Goal: Task Accomplishment & Management: Manage account settings

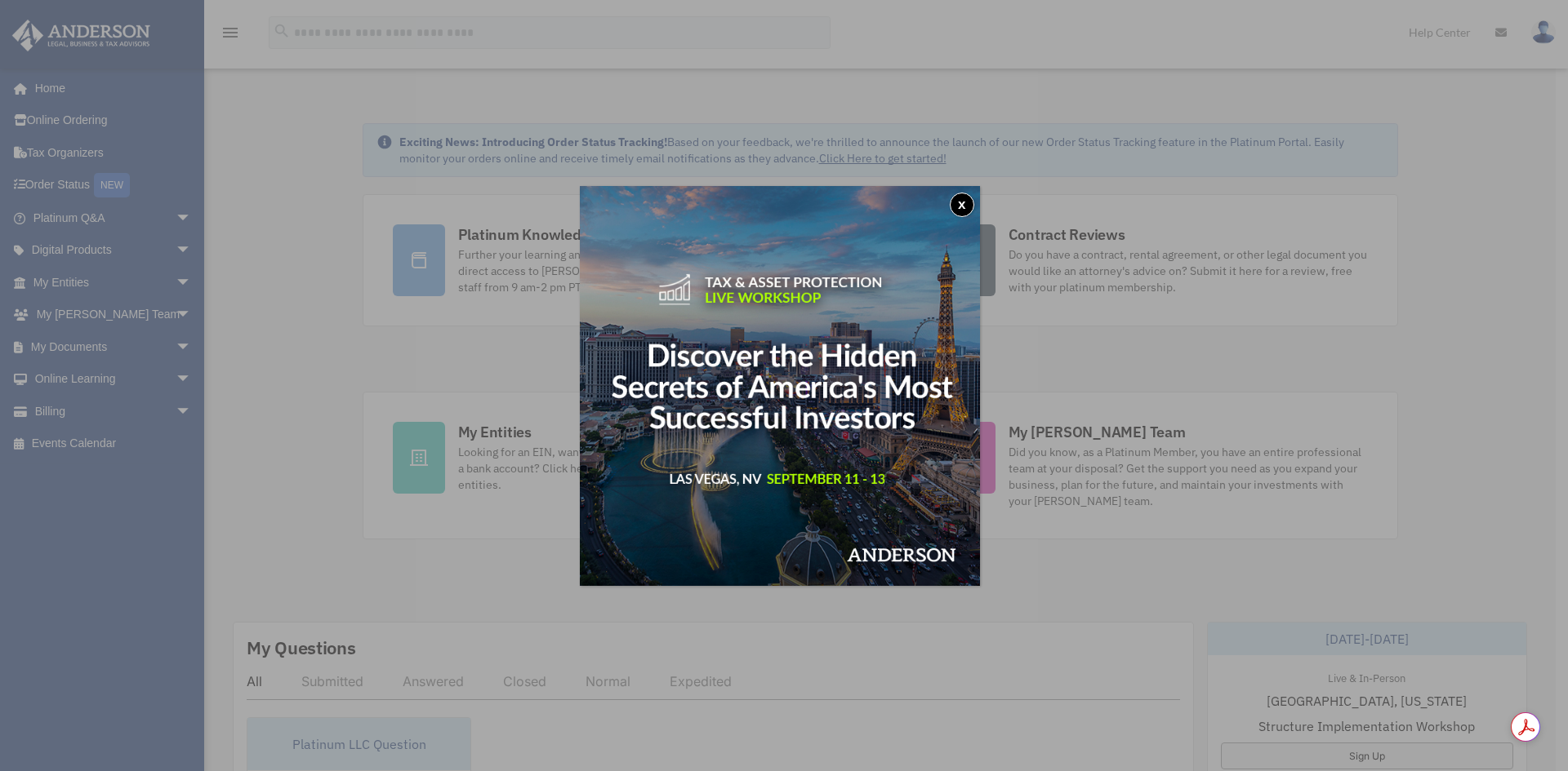
click at [960, 199] on button "x" at bounding box center [962, 205] width 25 height 25
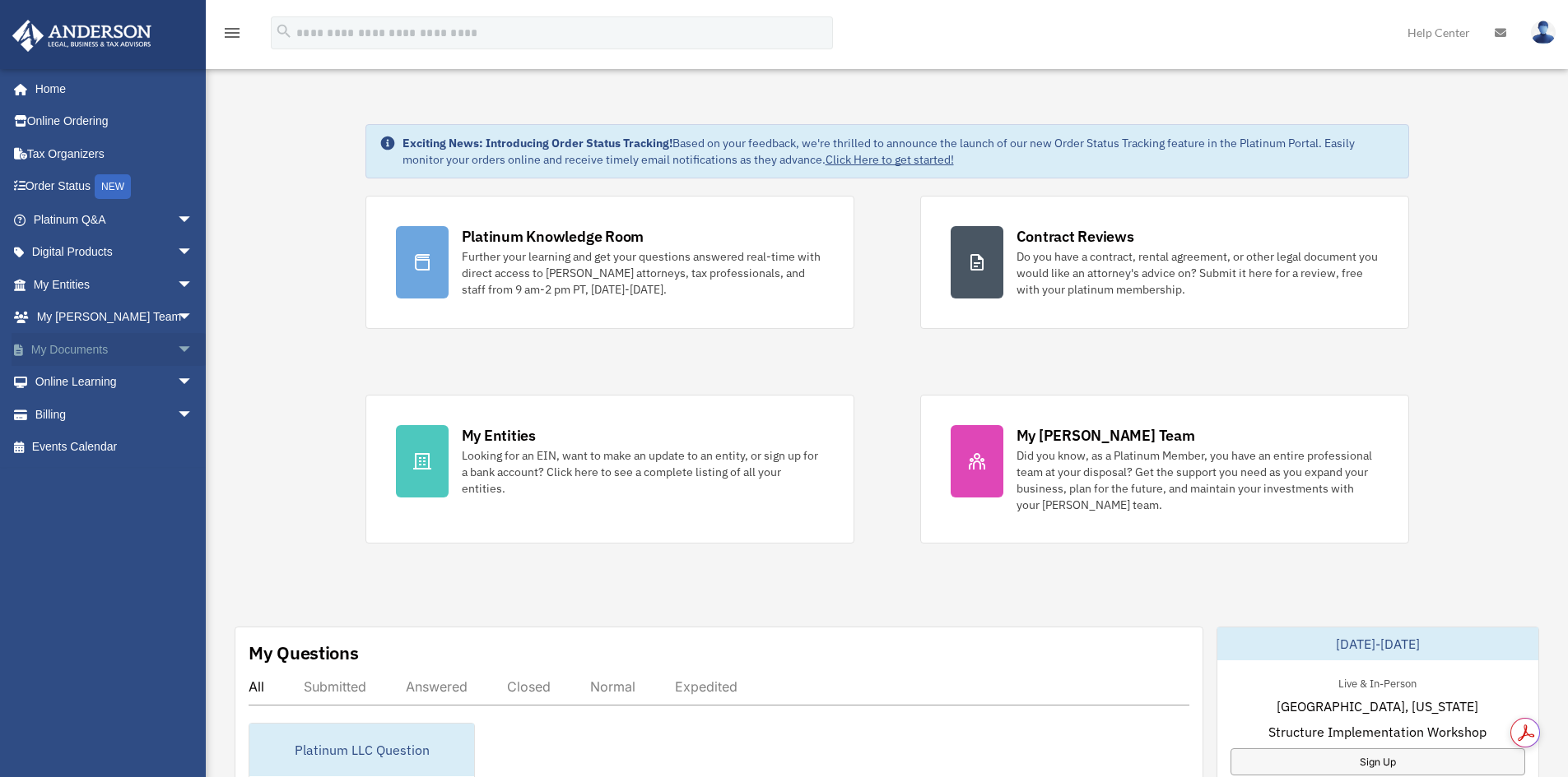
click at [83, 346] on link "My Documents arrow_drop_down" at bounding box center [115, 350] width 207 height 33
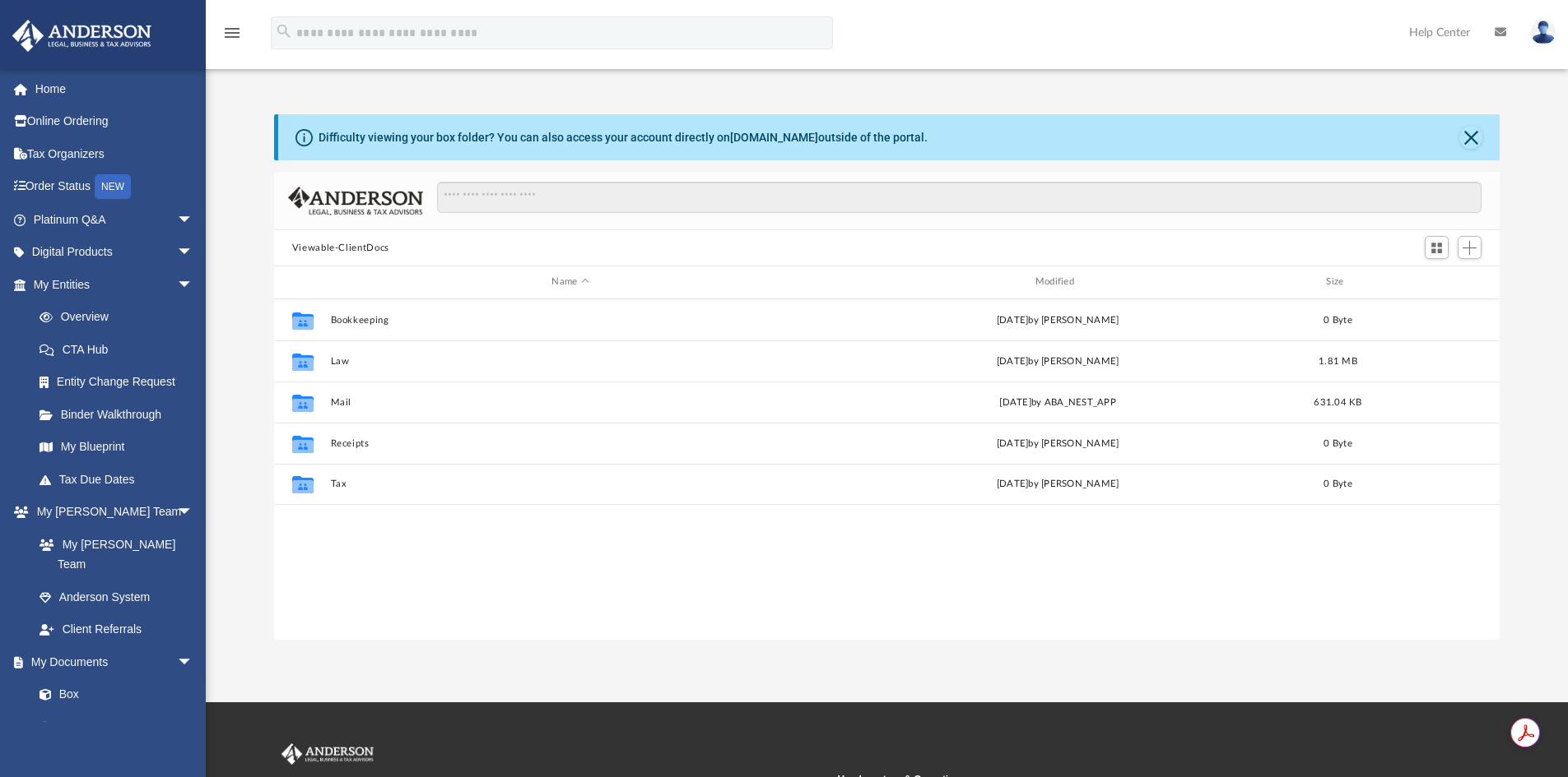
scroll to position [362, 1213]
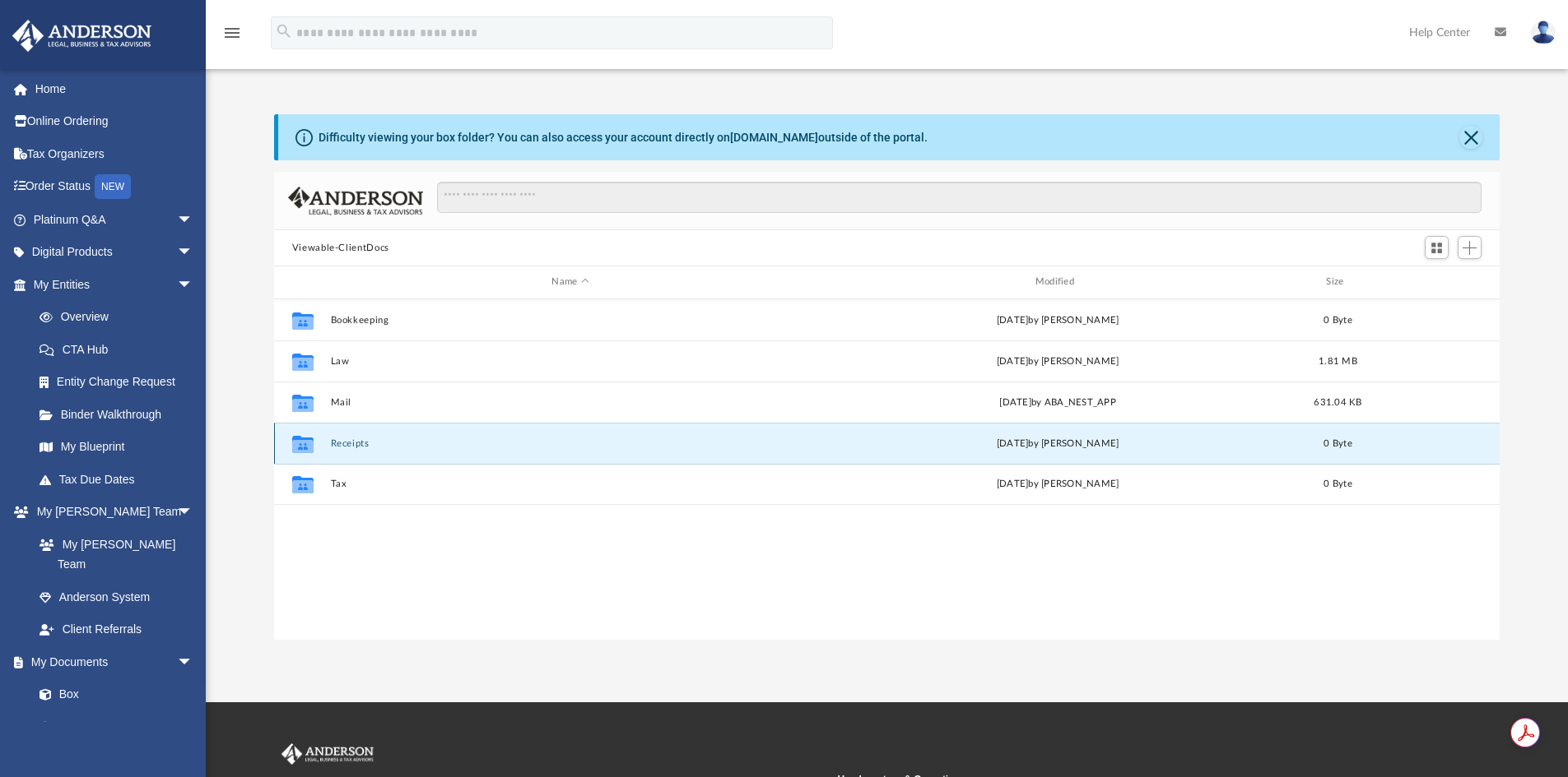
click at [351, 445] on button "Receipts" at bounding box center [570, 443] width 480 height 11
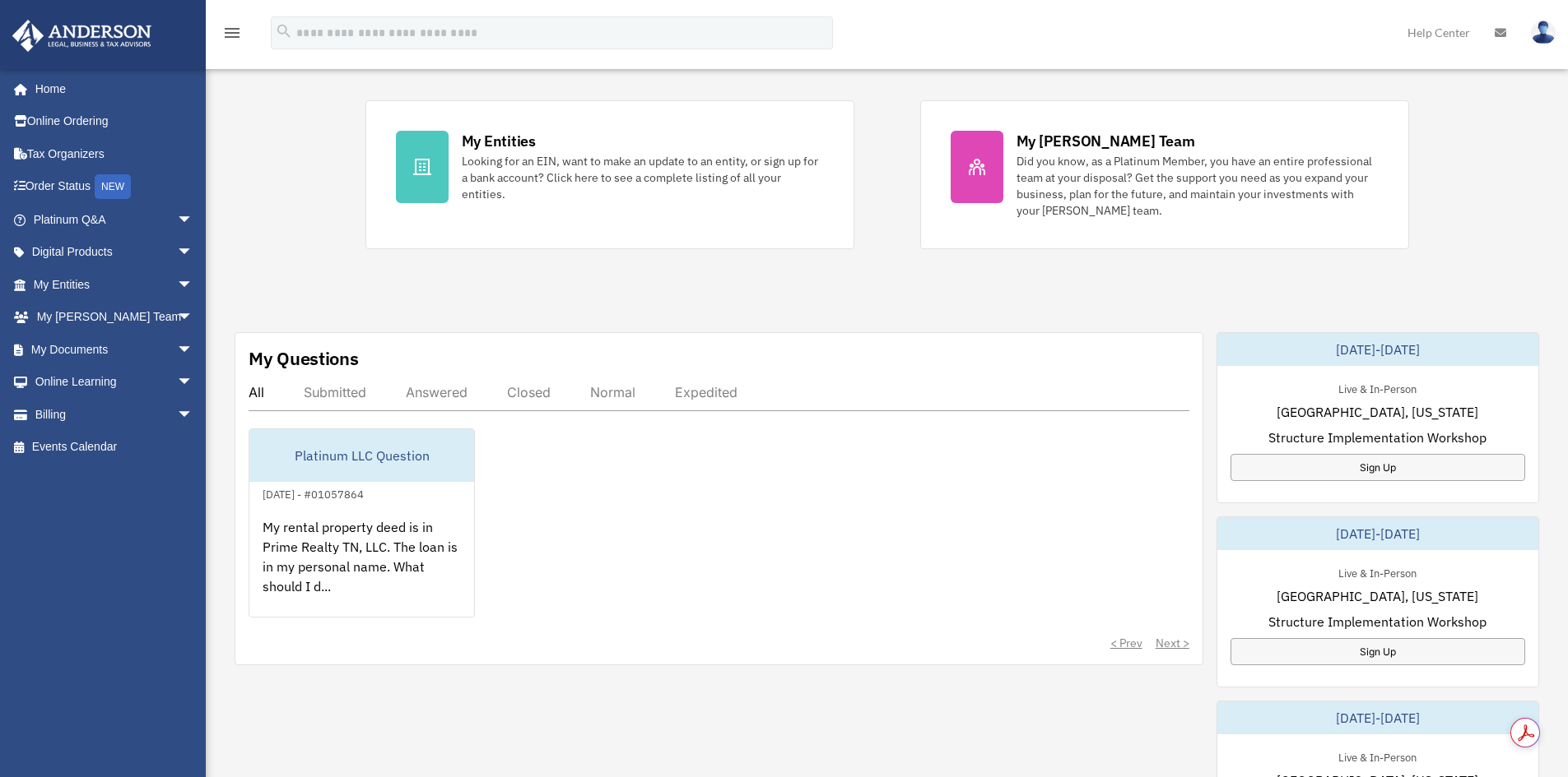
scroll to position [329, 0]
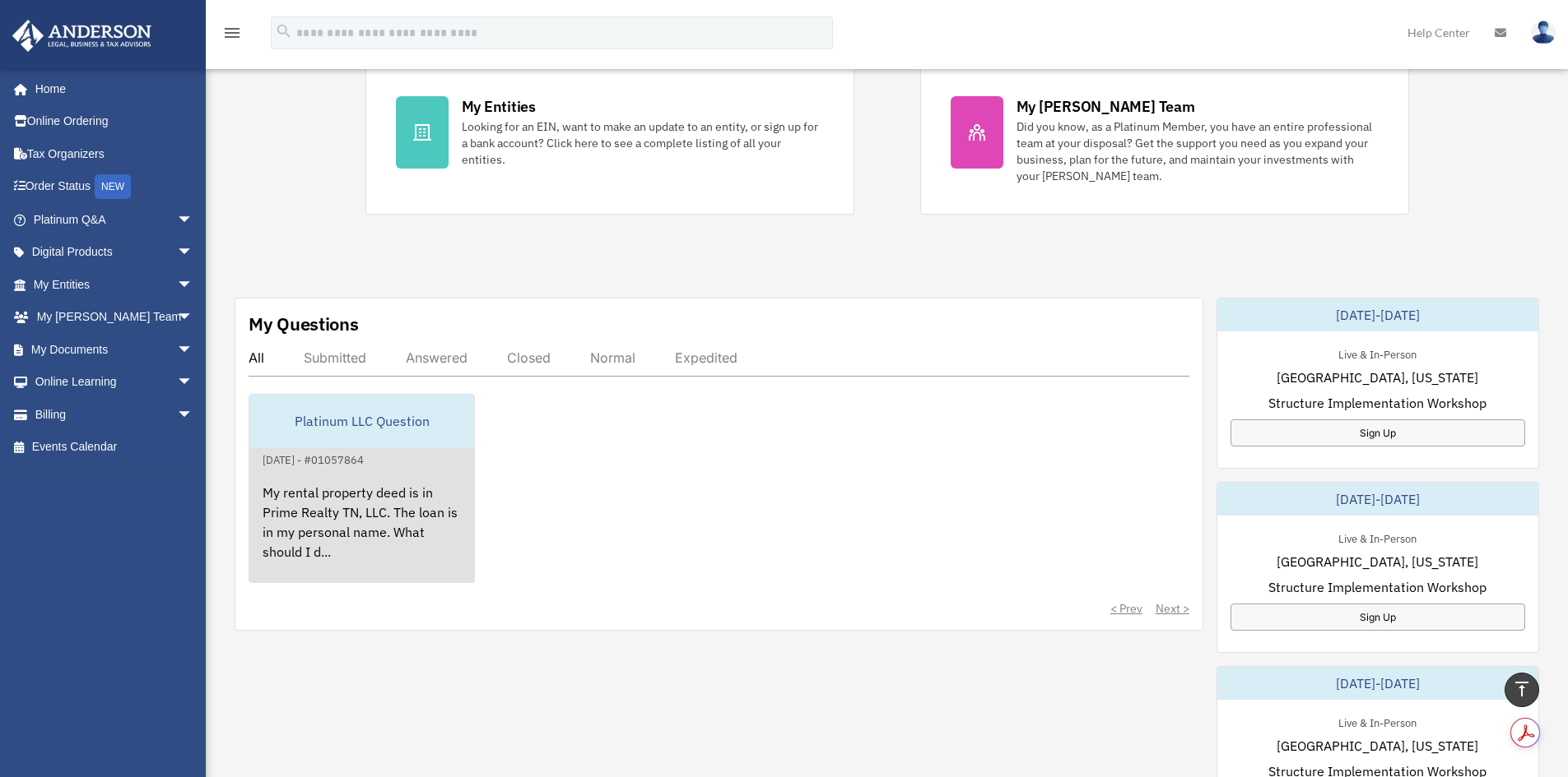
click at [355, 533] on div "My rental property deed is in Prime Realty TN, LLC. The loan is in my personal …" at bounding box center [362, 533] width 225 height 128
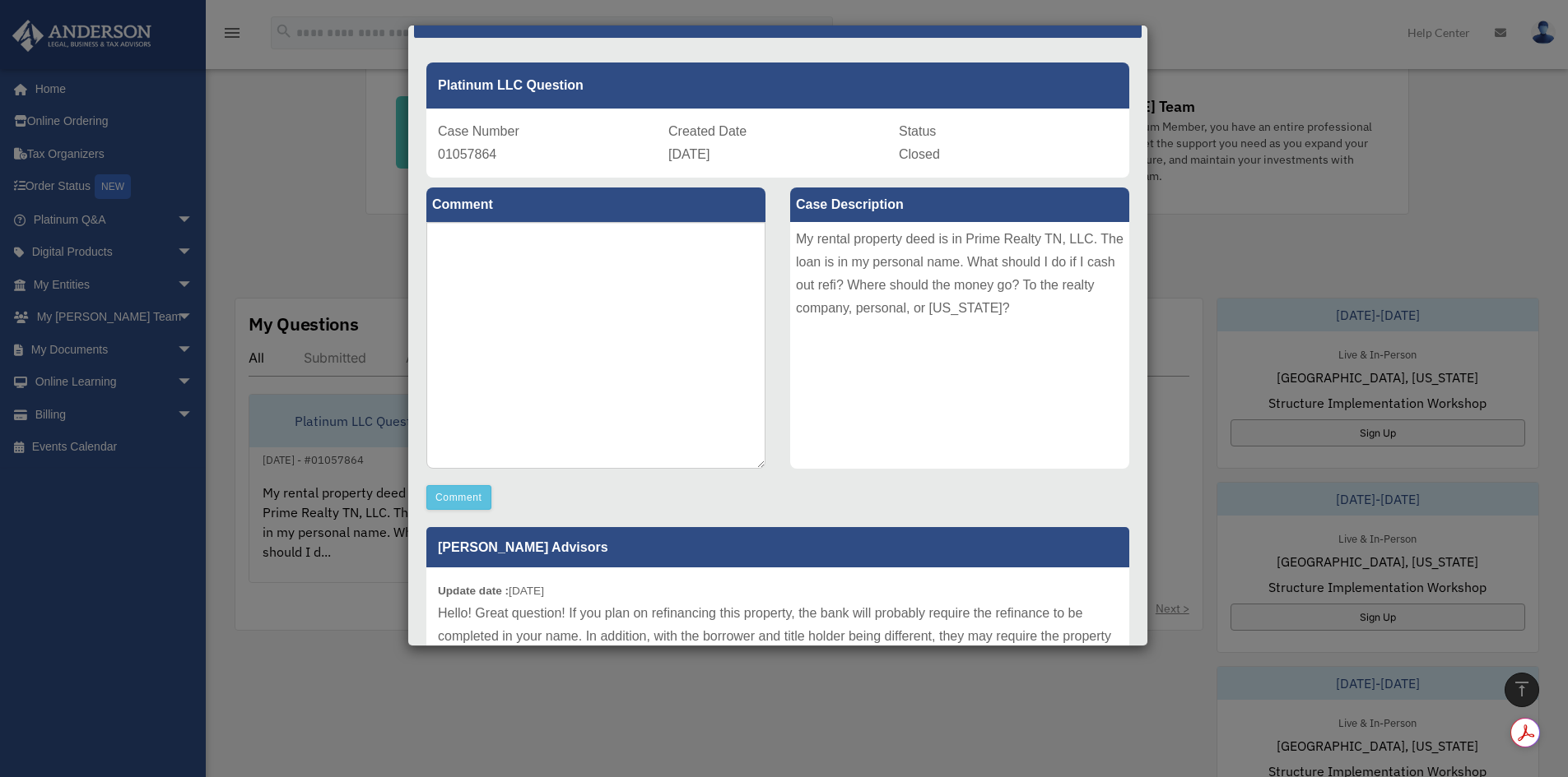
scroll to position [0, 0]
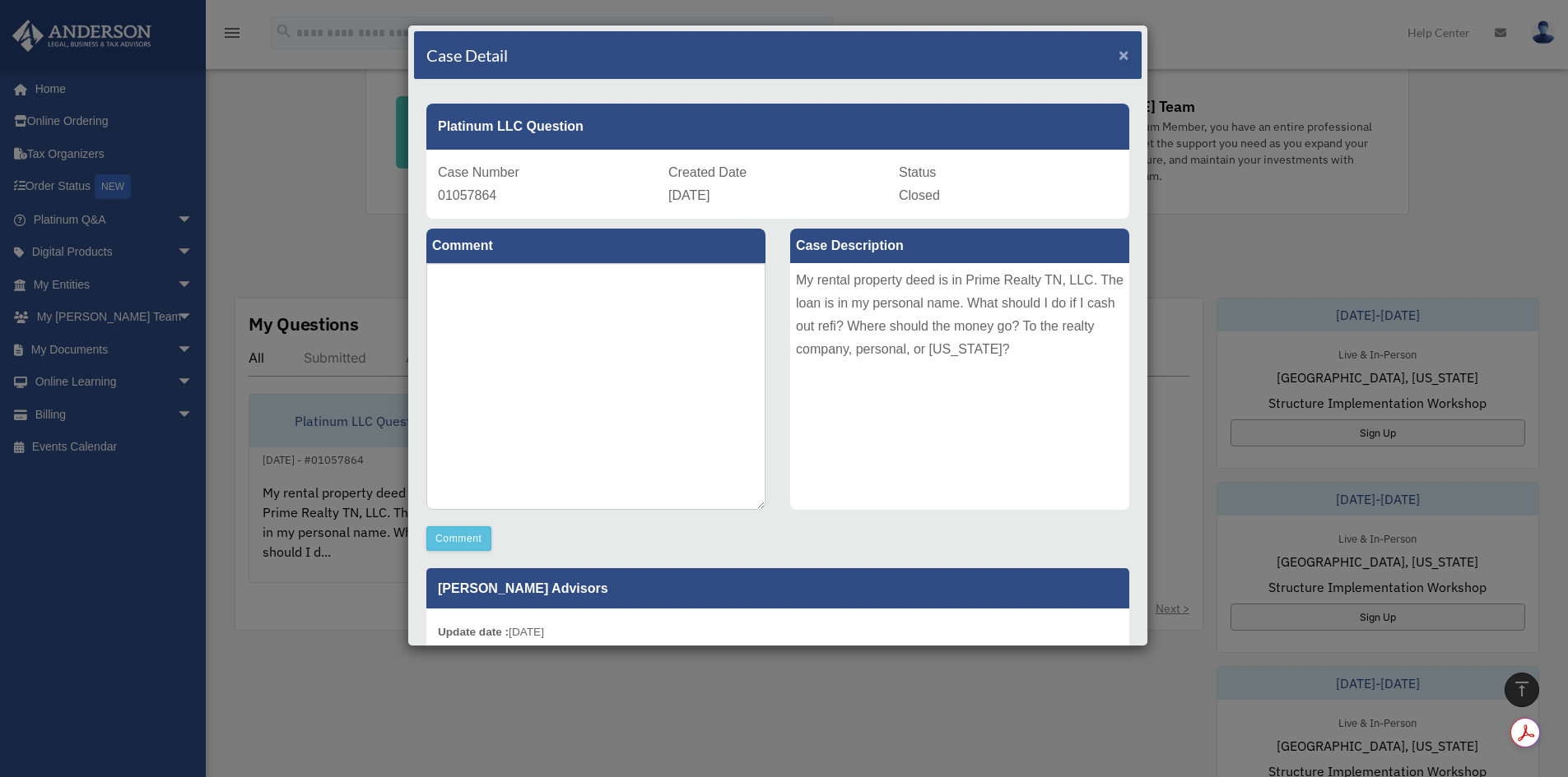
click at [1118, 55] on span "×" at bounding box center [1123, 55] width 11 height 19
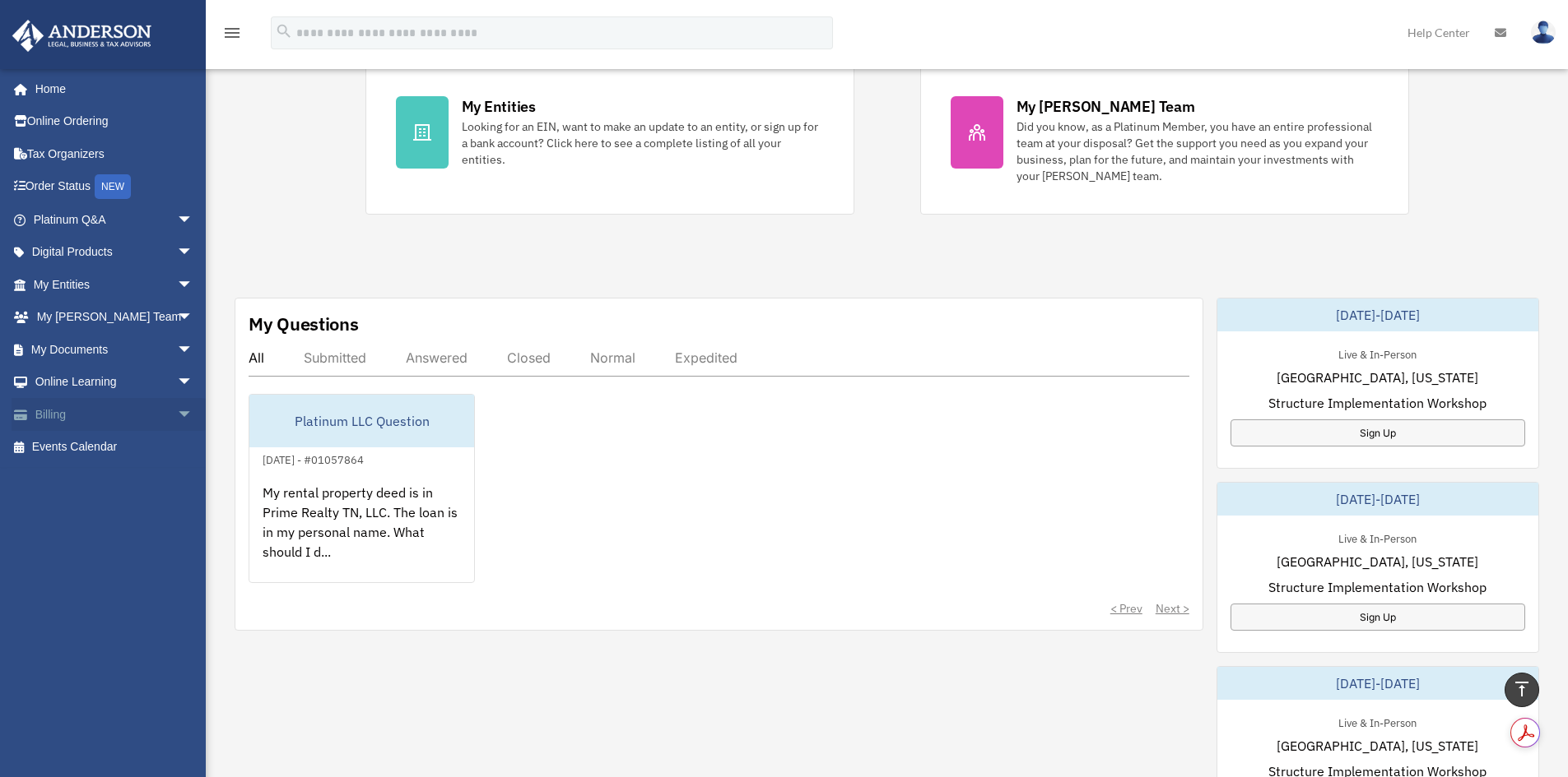
click at [177, 411] on span "arrow_drop_down" at bounding box center [194, 415] width 33 height 34
drag, startPoint x: 117, startPoint y: 478, endPoint x: 146, endPoint y: 480, distance: 29.1
click at [117, 479] on link "Past Invoices" at bounding box center [121, 480] width 195 height 33
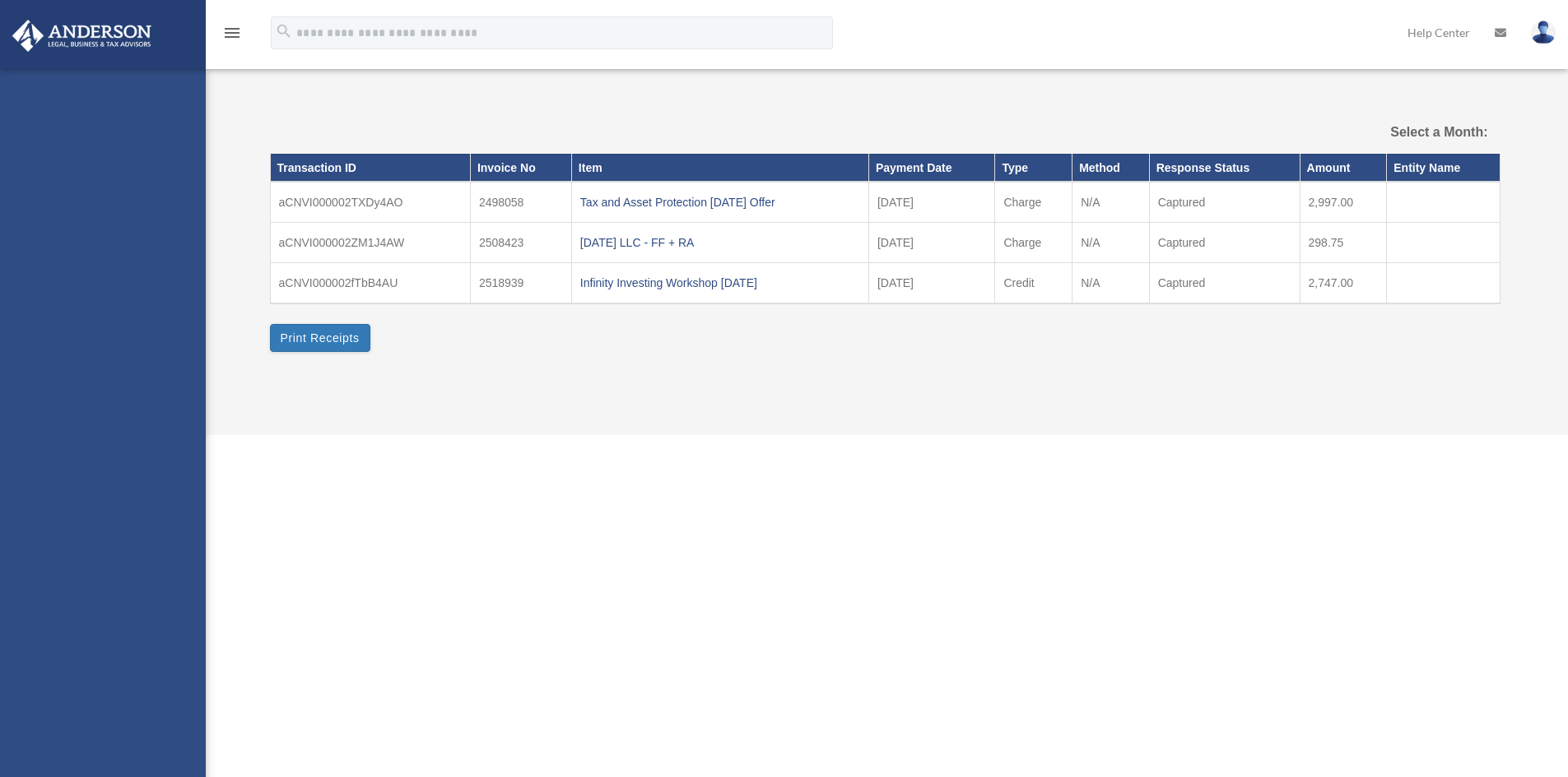
select select
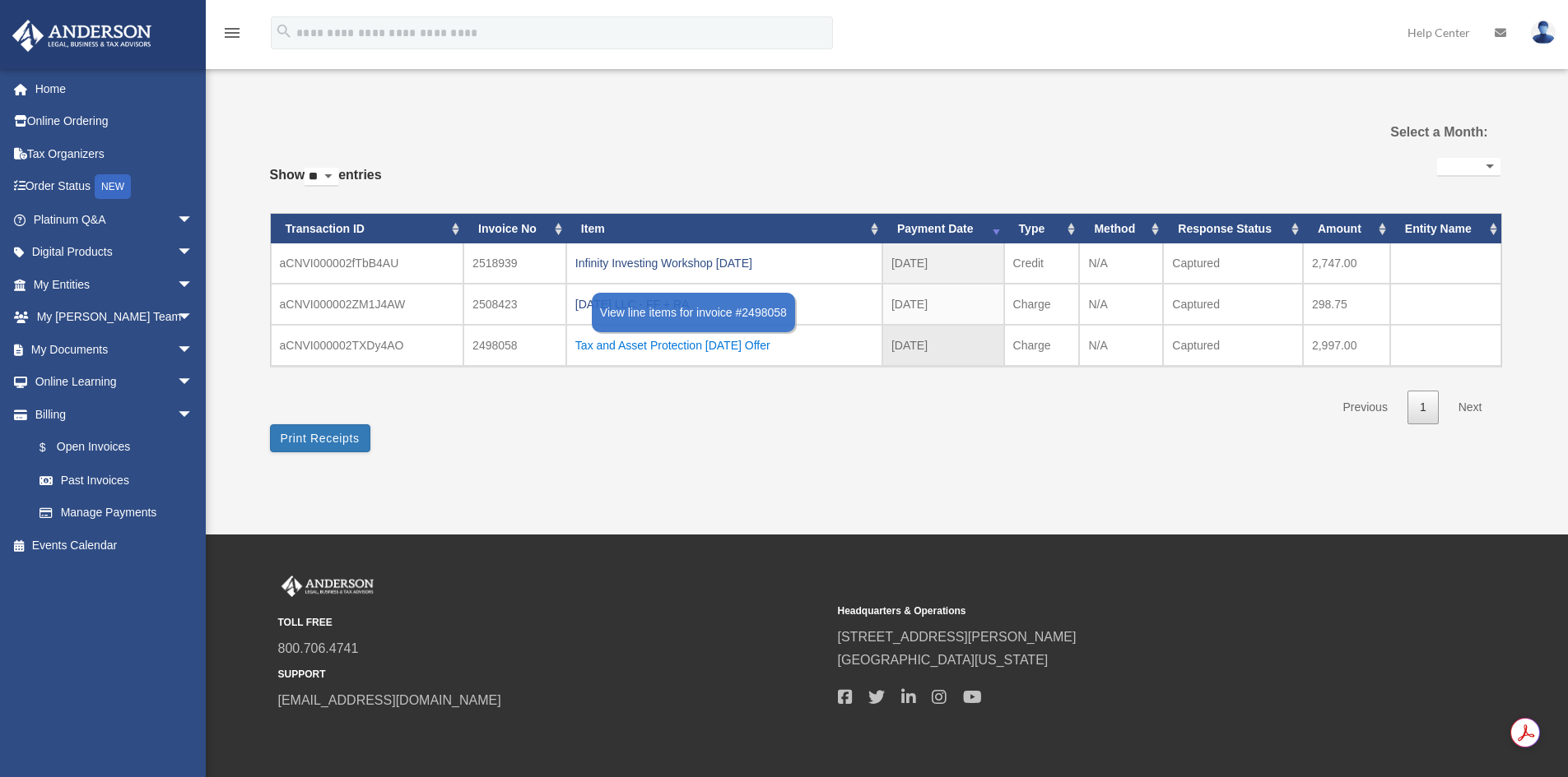
click at [644, 343] on div "Tax and Asset Protection 05.17.2025 Offer" at bounding box center [724, 346] width 298 height 23
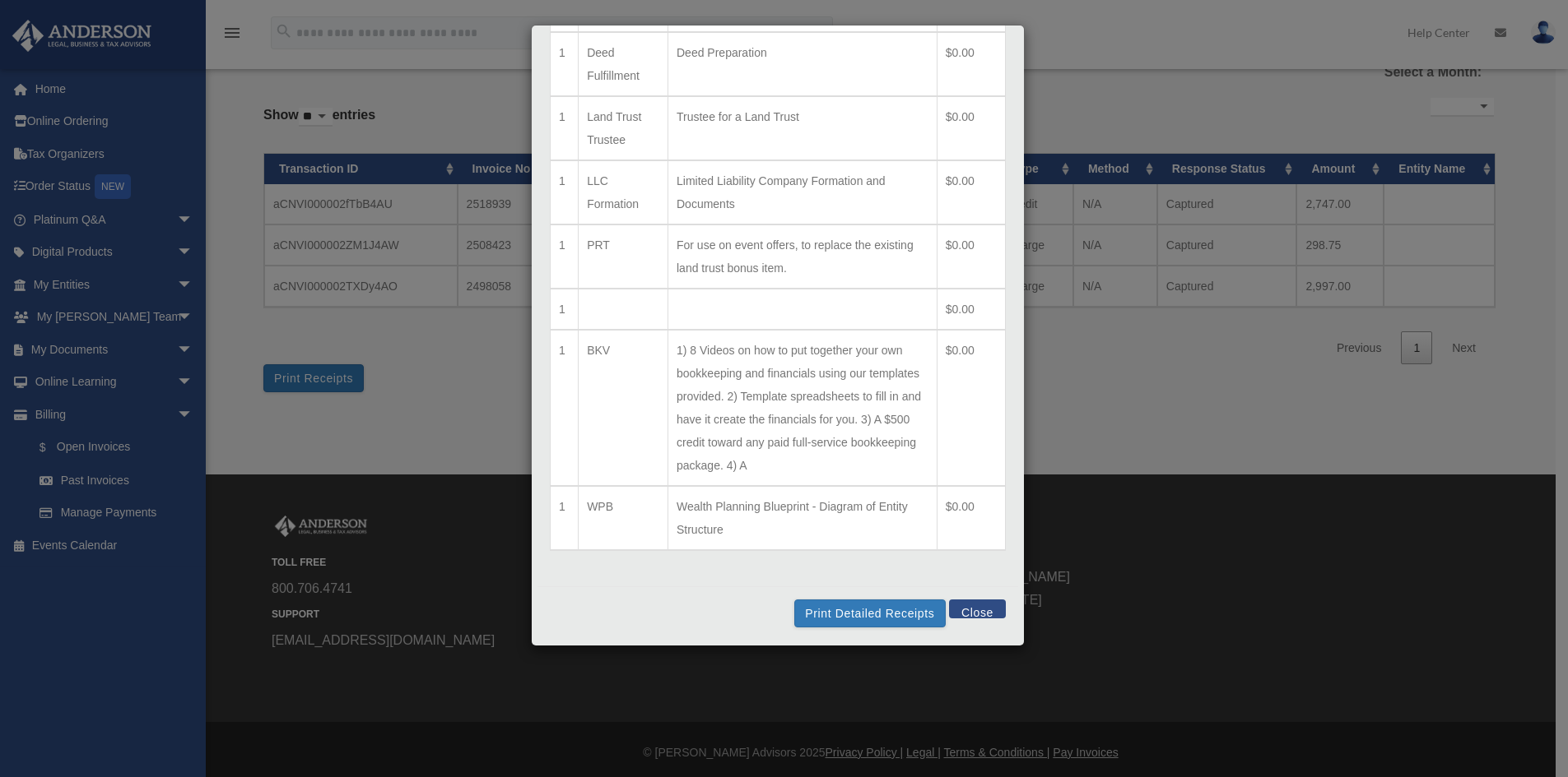
scroll to position [64, 0]
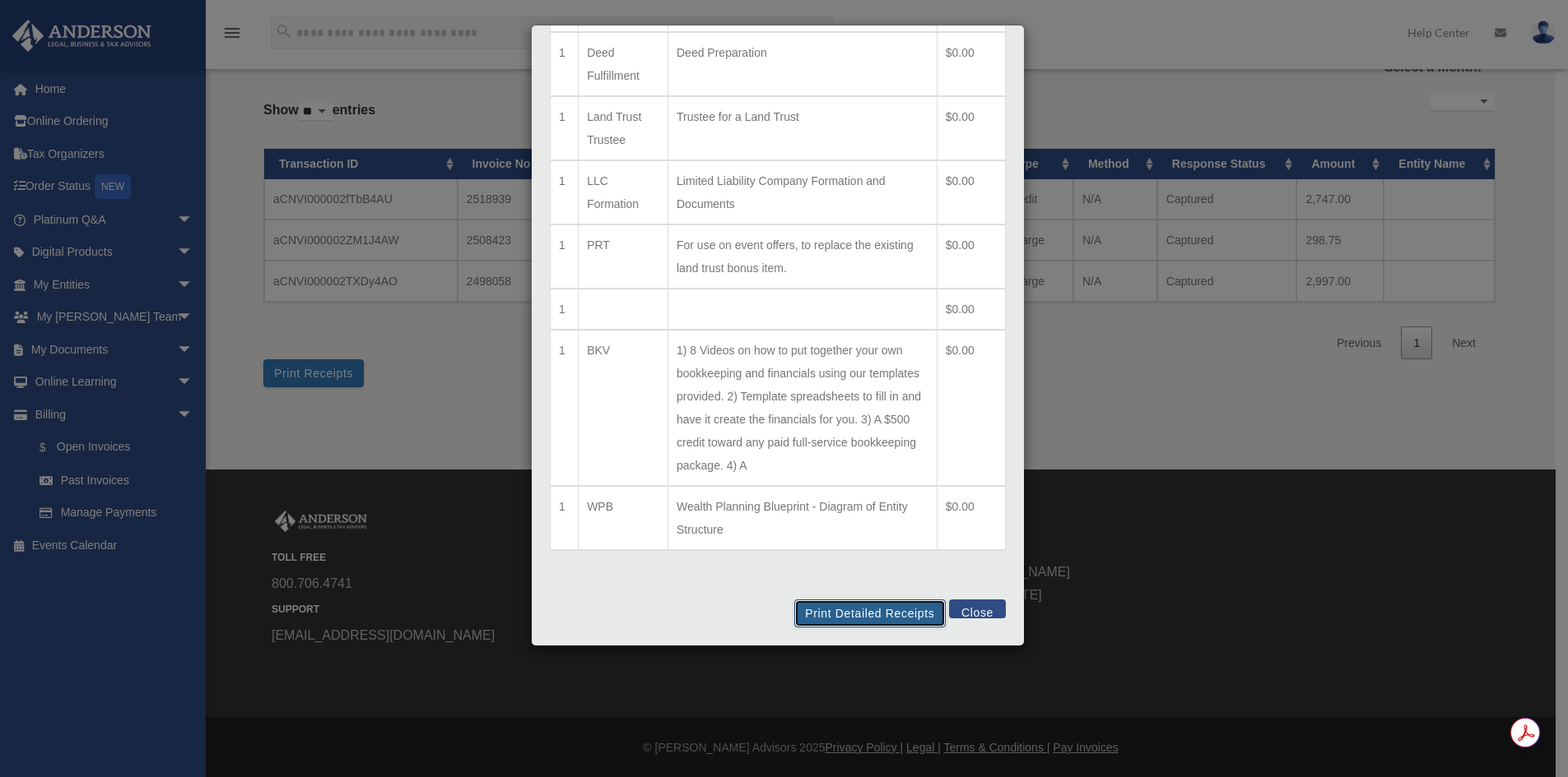
click at [861, 609] on button "Print Detailed Receipts" at bounding box center [869, 613] width 151 height 28
click at [964, 607] on button "Close" at bounding box center [977, 608] width 57 height 19
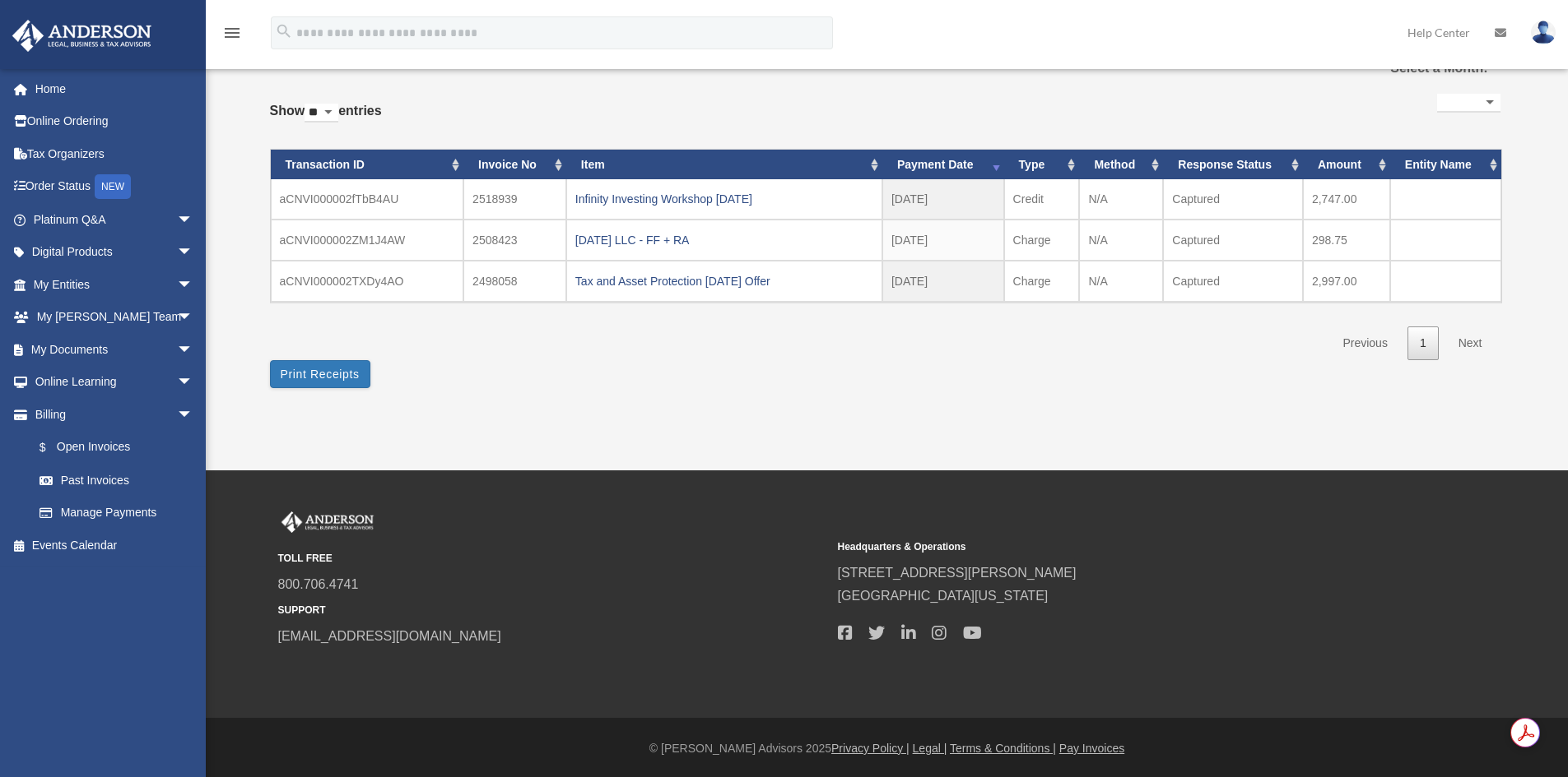
click at [656, 240] on div "2025.06.06 LLC - FF + RA" at bounding box center [724, 241] width 298 height 23
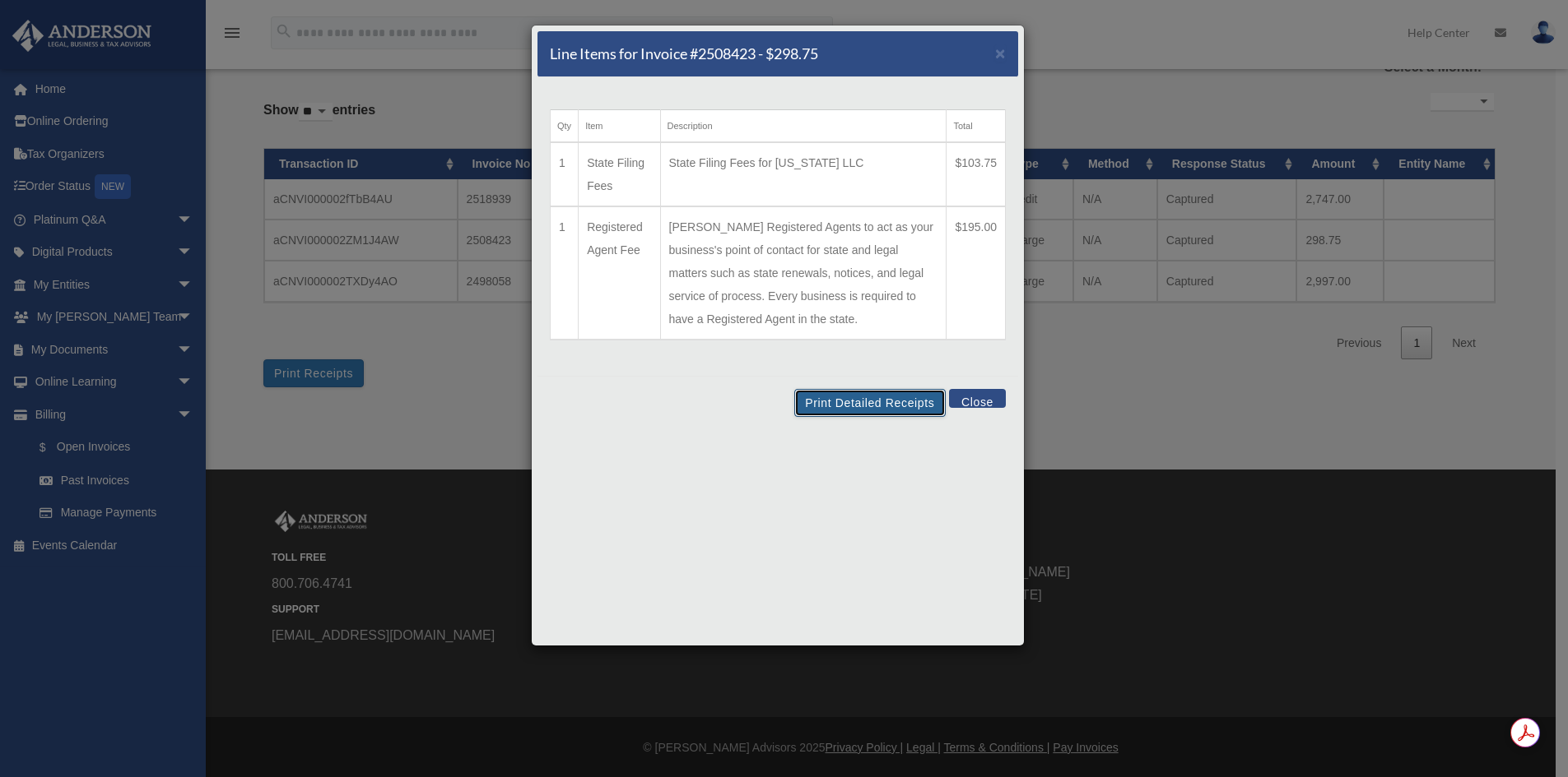
click at [897, 397] on button "Print Detailed Receipts" at bounding box center [869, 403] width 151 height 28
click at [972, 393] on button "Close" at bounding box center [977, 398] width 57 height 19
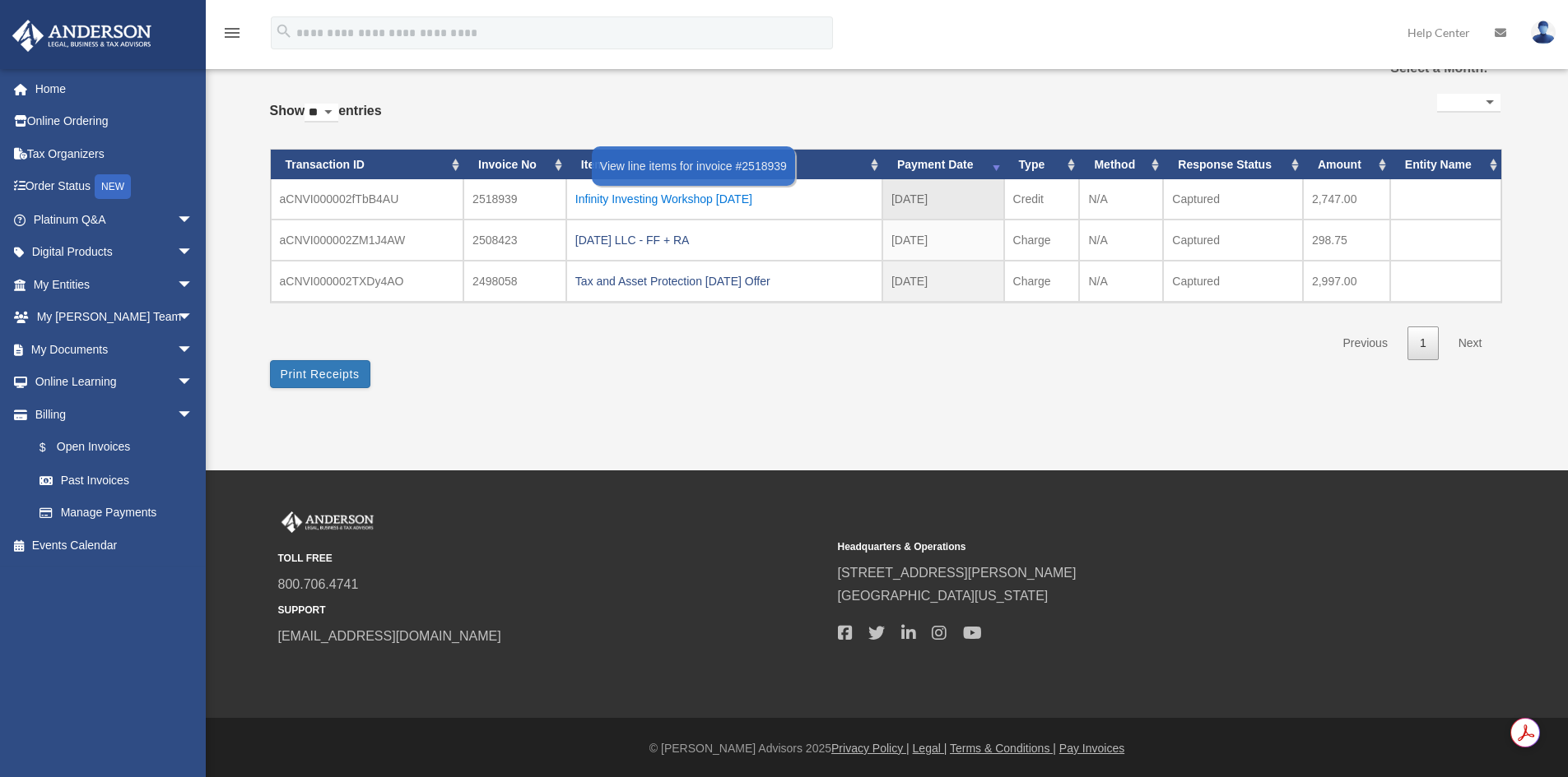
click at [744, 193] on div "Infinity Investing Workshop 06.21.2025" at bounding box center [724, 199] width 298 height 23
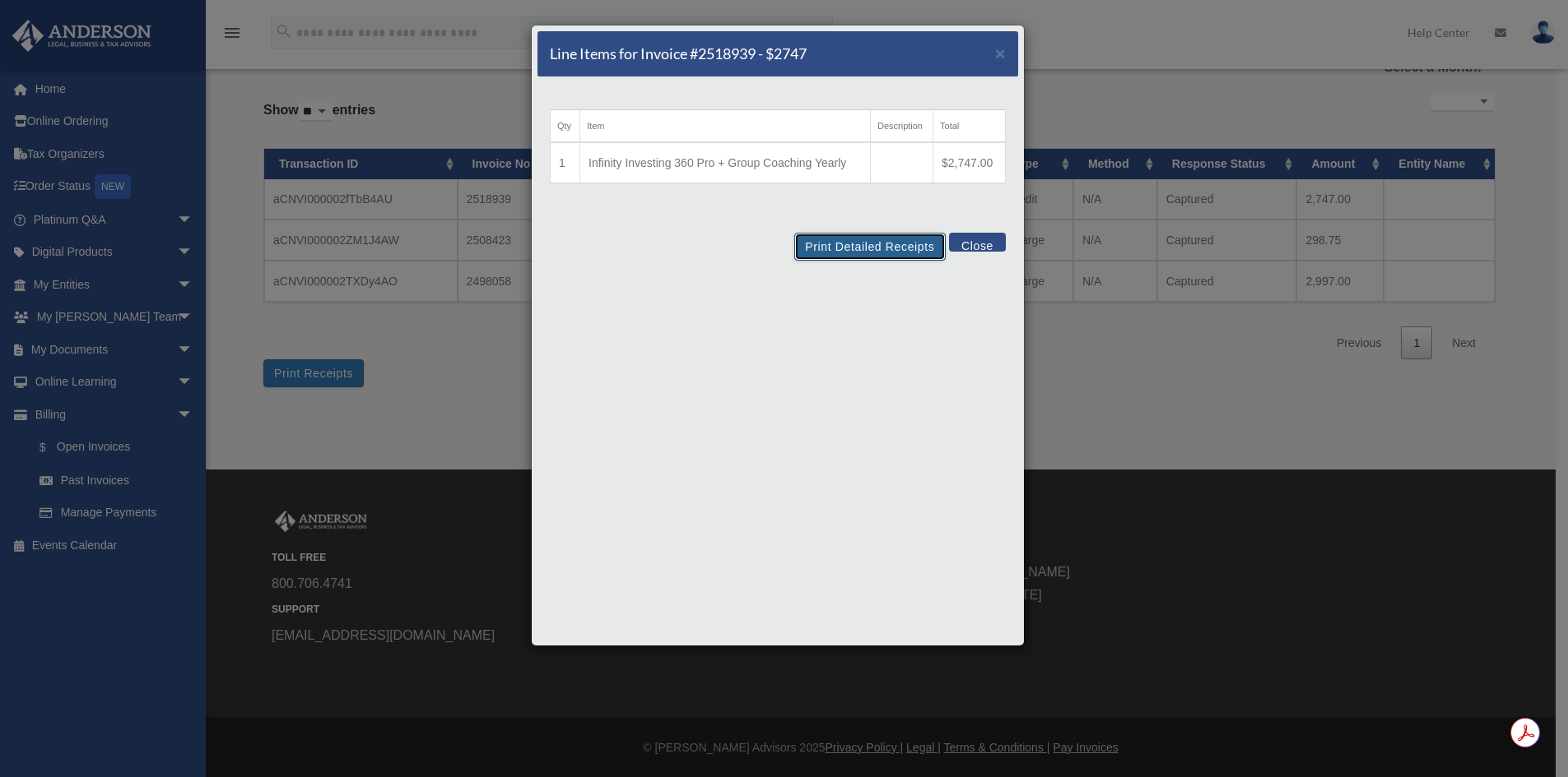
click at [868, 250] on button "Print Detailed Receipts" at bounding box center [869, 247] width 151 height 28
click at [971, 241] on button "Close" at bounding box center [977, 242] width 57 height 19
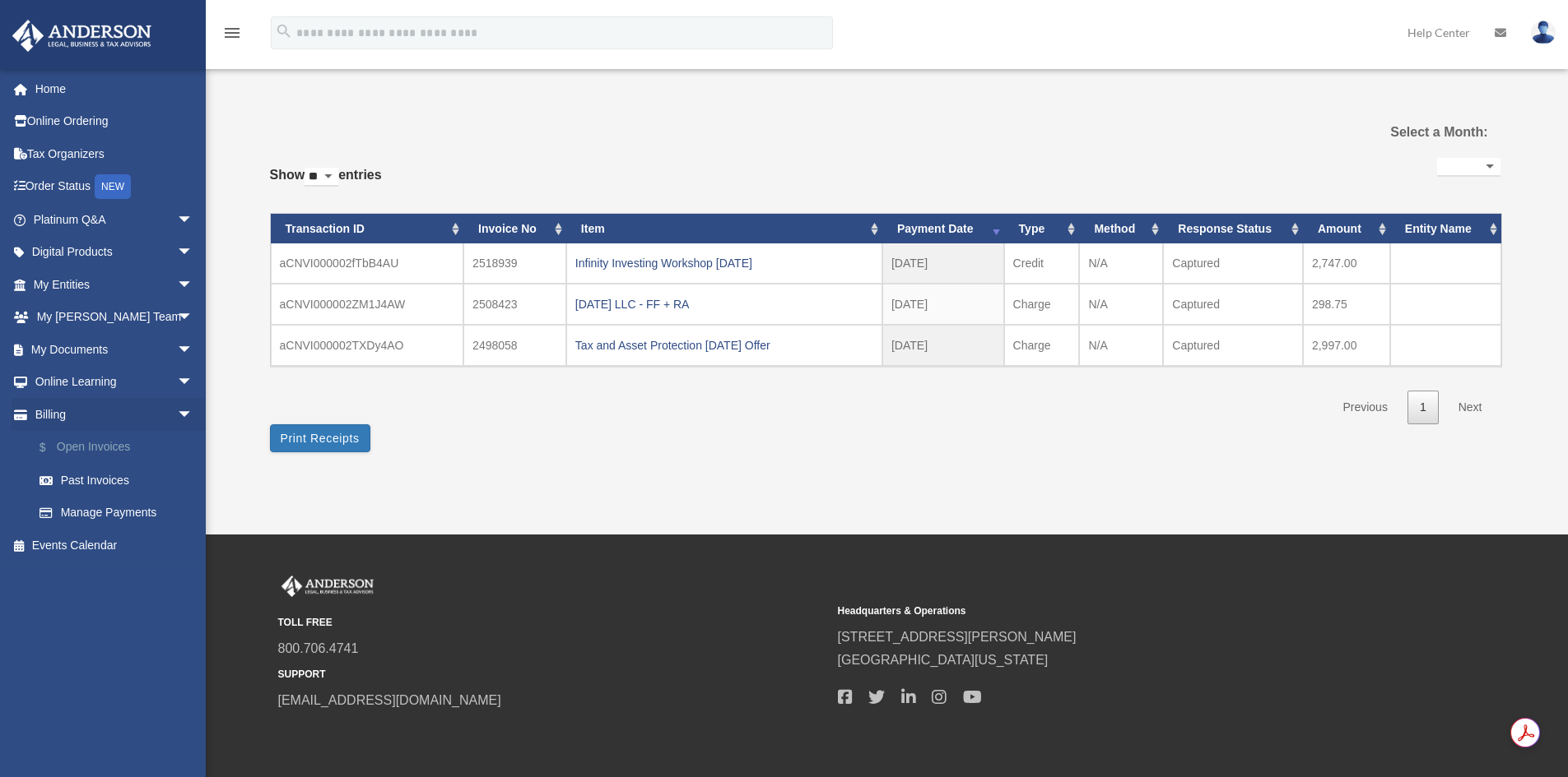
click at [100, 450] on link "$ Open Invoices" at bounding box center [121, 447] width 195 height 34
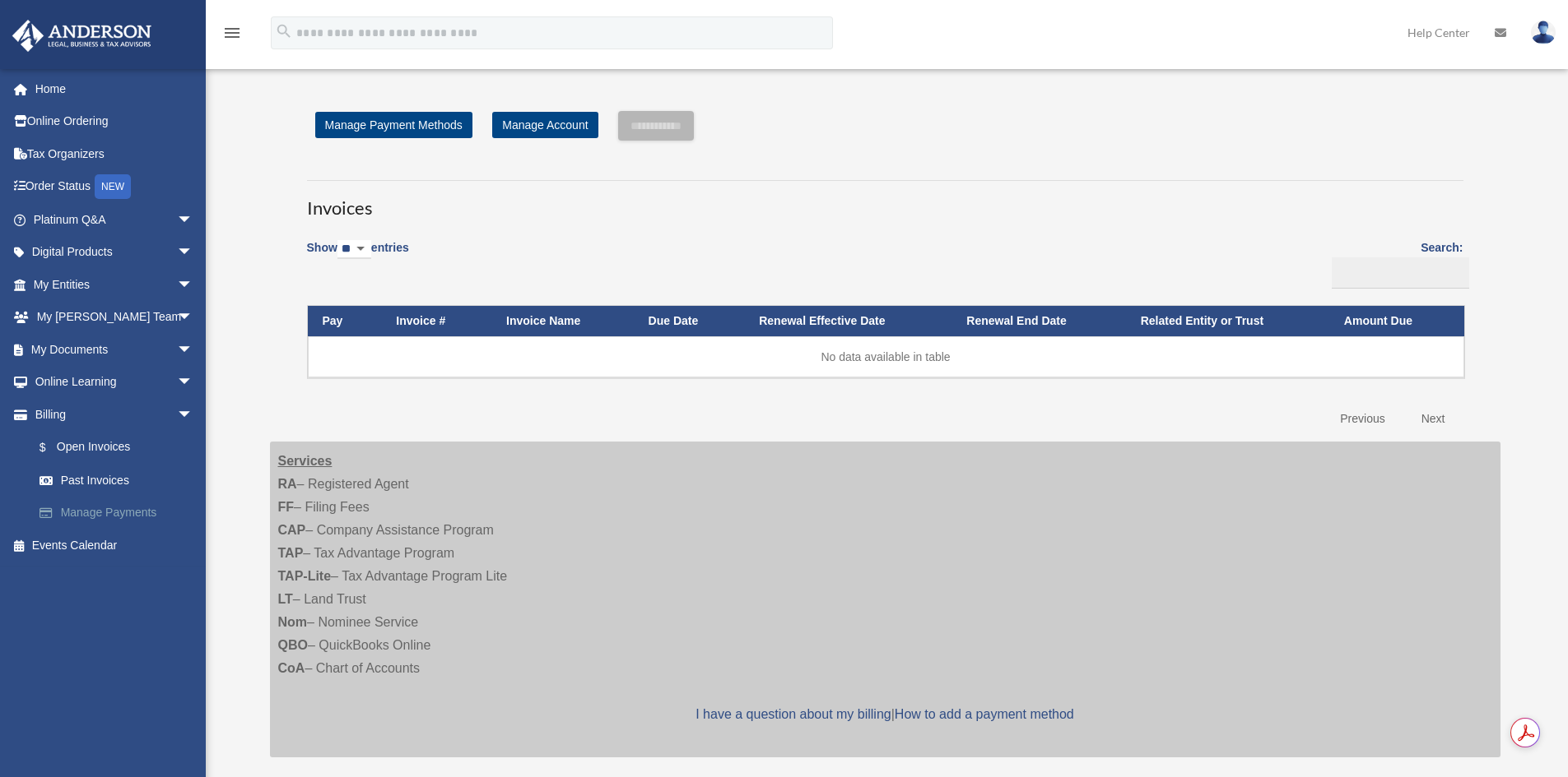
click at [97, 503] on link "Manage Payments" at bounding box center [121, 513] width 195 height 33
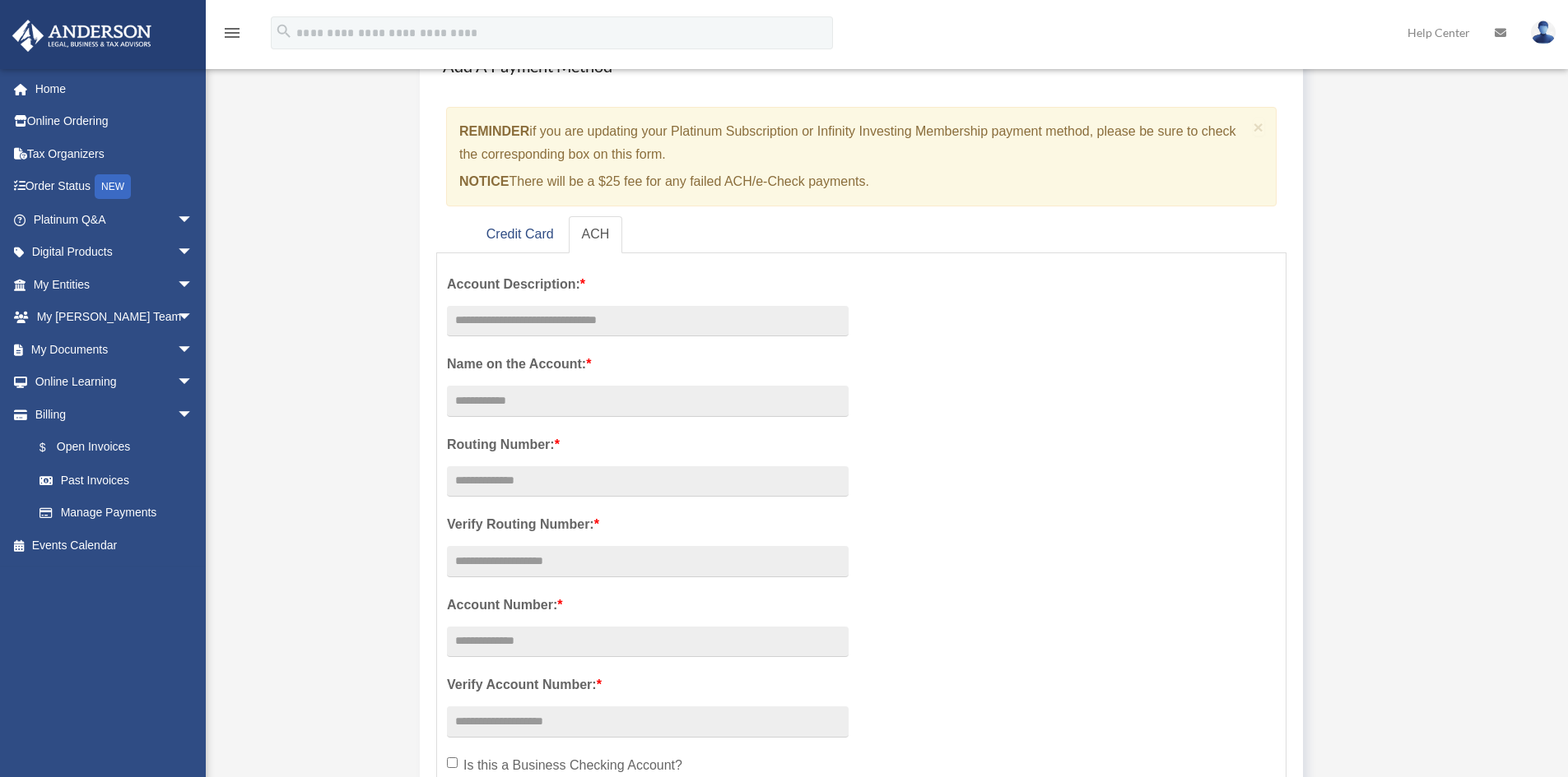
scroll to position [164, 0]
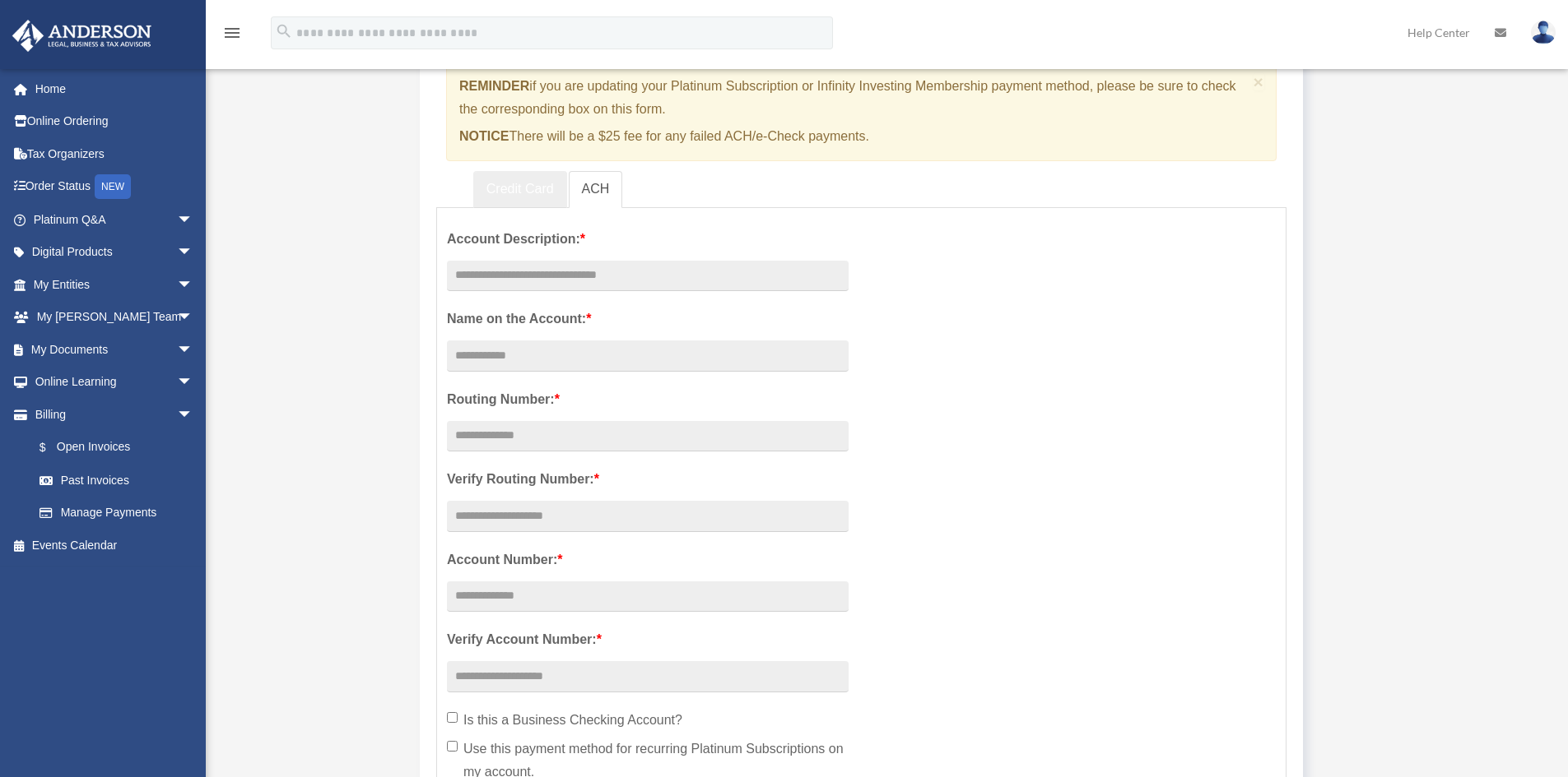
click at [529, 189] on link "Credit Card" at bounding box center [519, 189] width 93 height 37
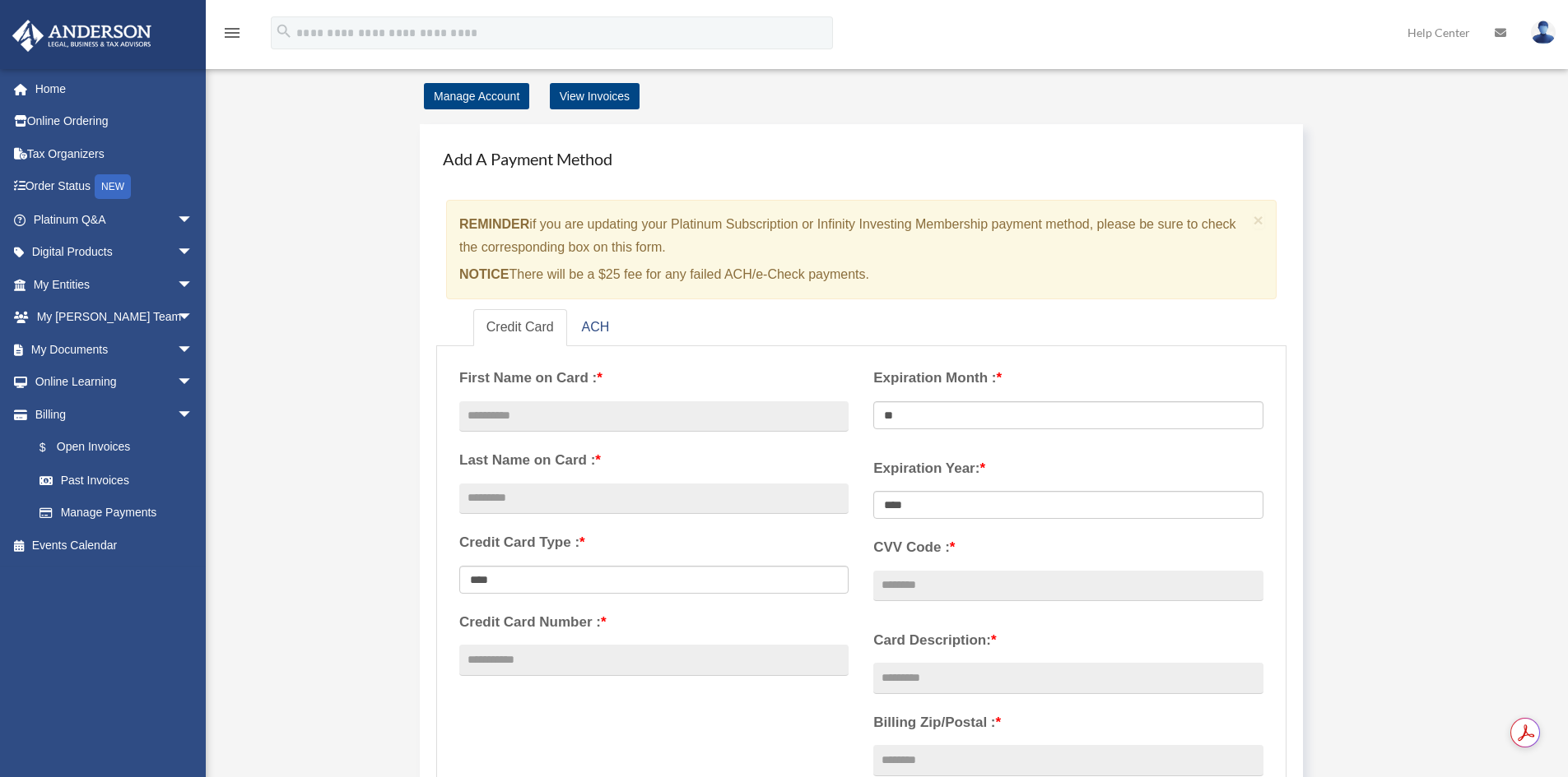
scroll to position [0, 0]
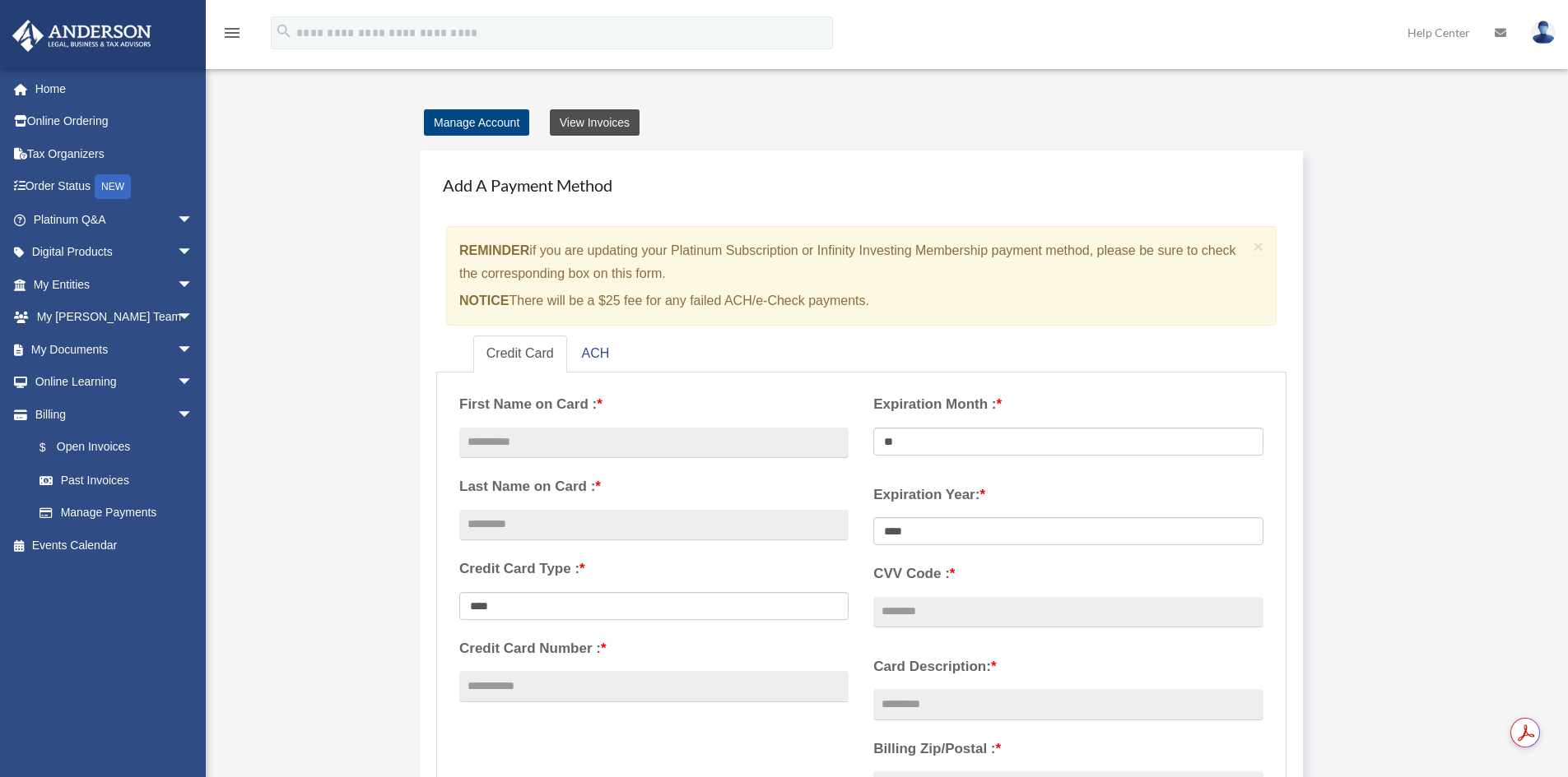
click at [624, 119] on link "View Invoices" at bounding box center [595, 122] width 89 height 26
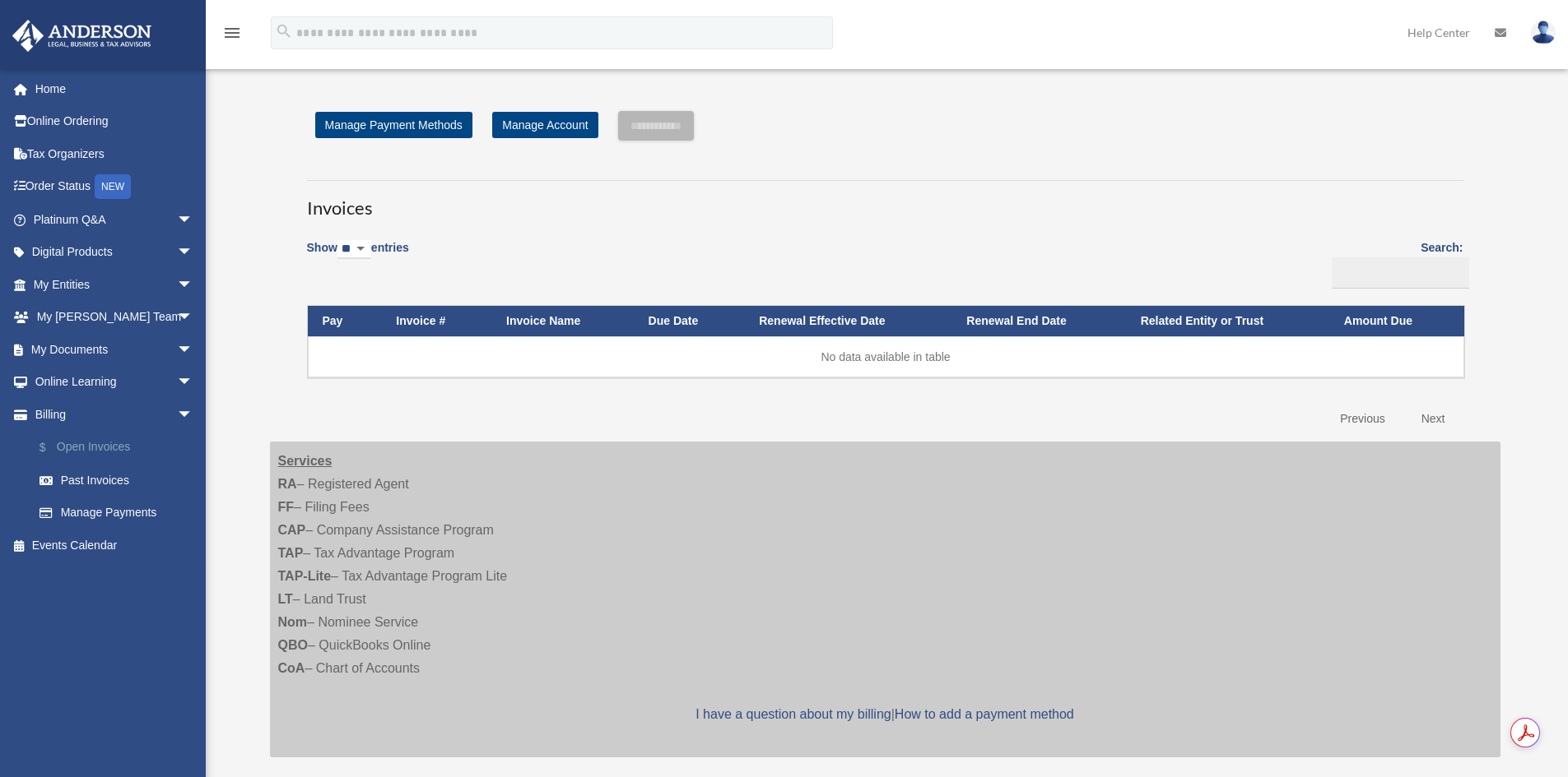
click at [93, 447] on link "$ Open Invoices" at bounding box center [121, 447] width 195 height 34
click at [93, 475] on link "Past Invoices" at bounding box center [121, 480] width 195 height 33
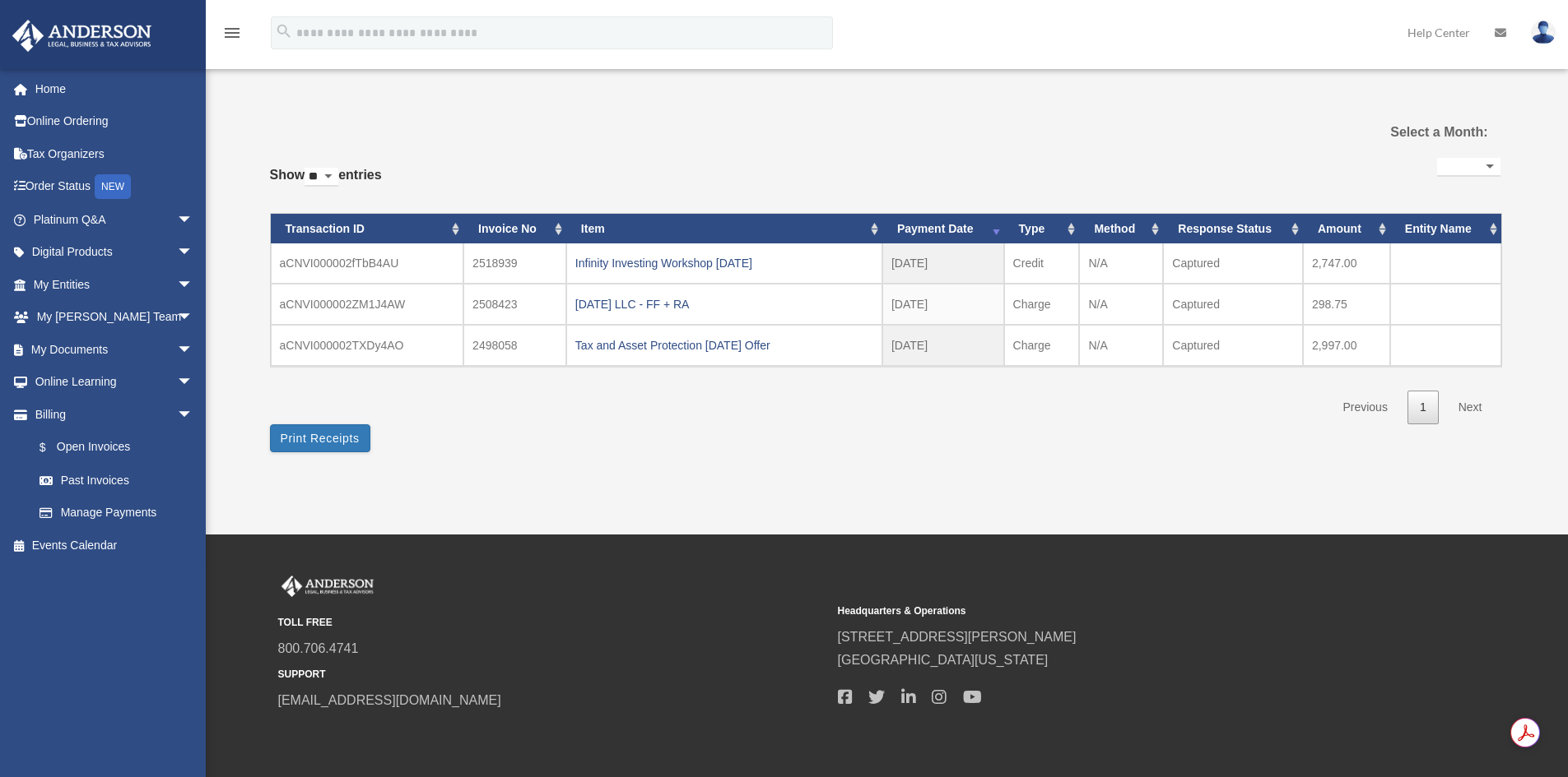
select select
click at [68, 120] on link "Online Ordering" at bounding box center [115, 122] width 207 height 33
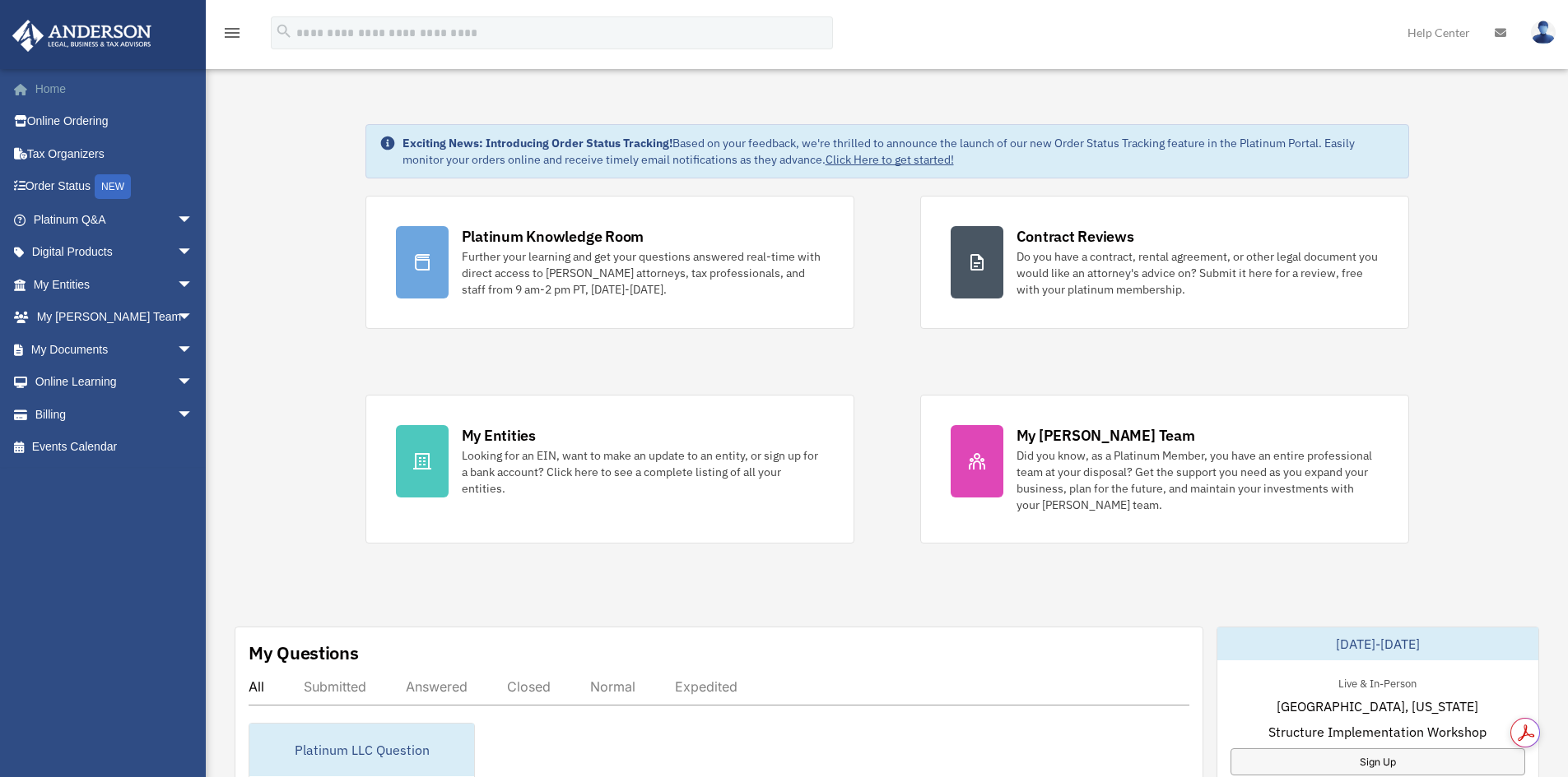
click at [50, 88] on link "Home" at bounding box center [115, 89] width 207 height 33
click at [177, 278] on span "arrow_drop_down" at bounding box center [194, 284] width 33 height 34
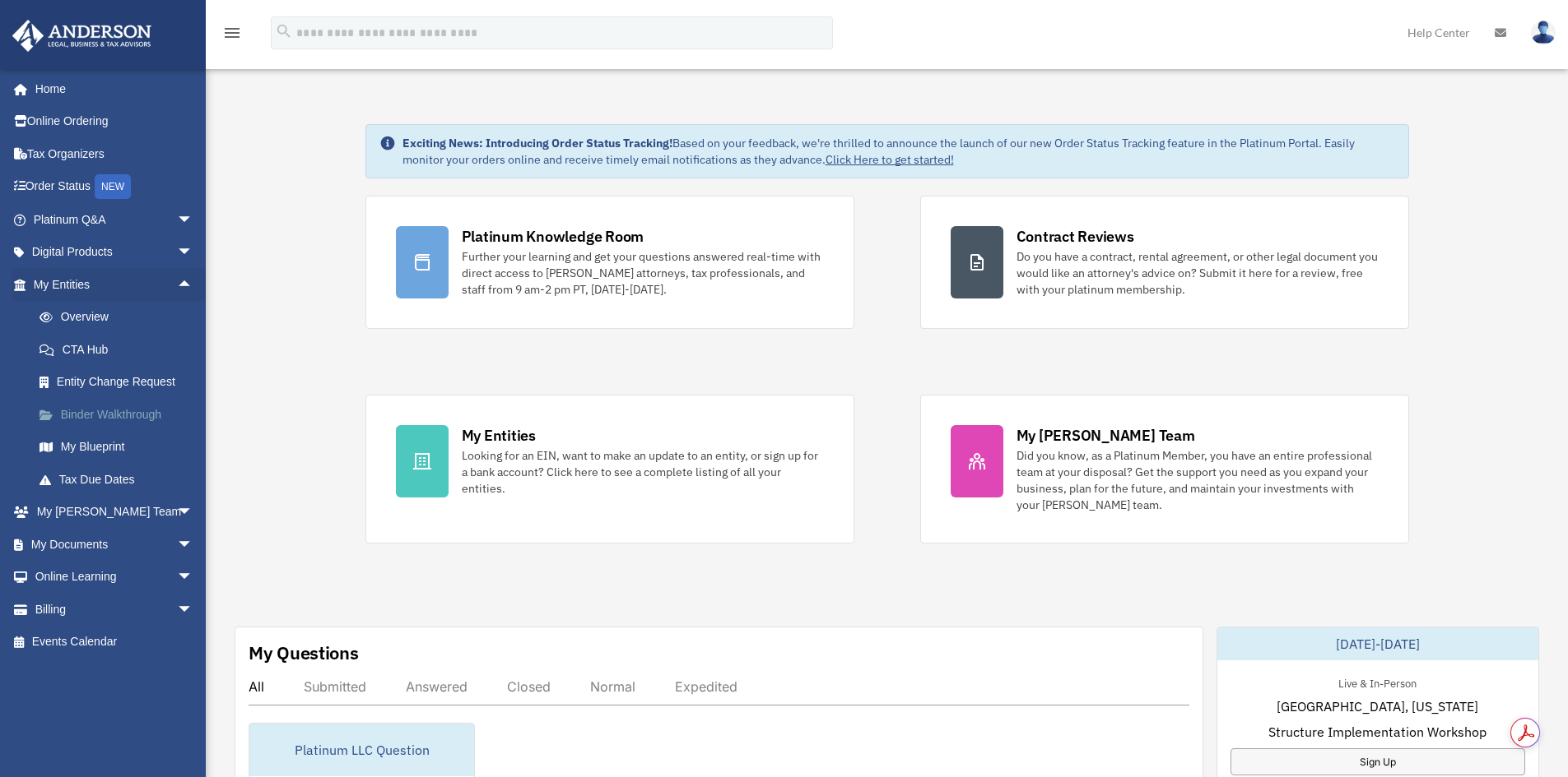
click at [127, 411] on link "Binder Walkthrough" at bounding box center [121, 415] width 195 height 33
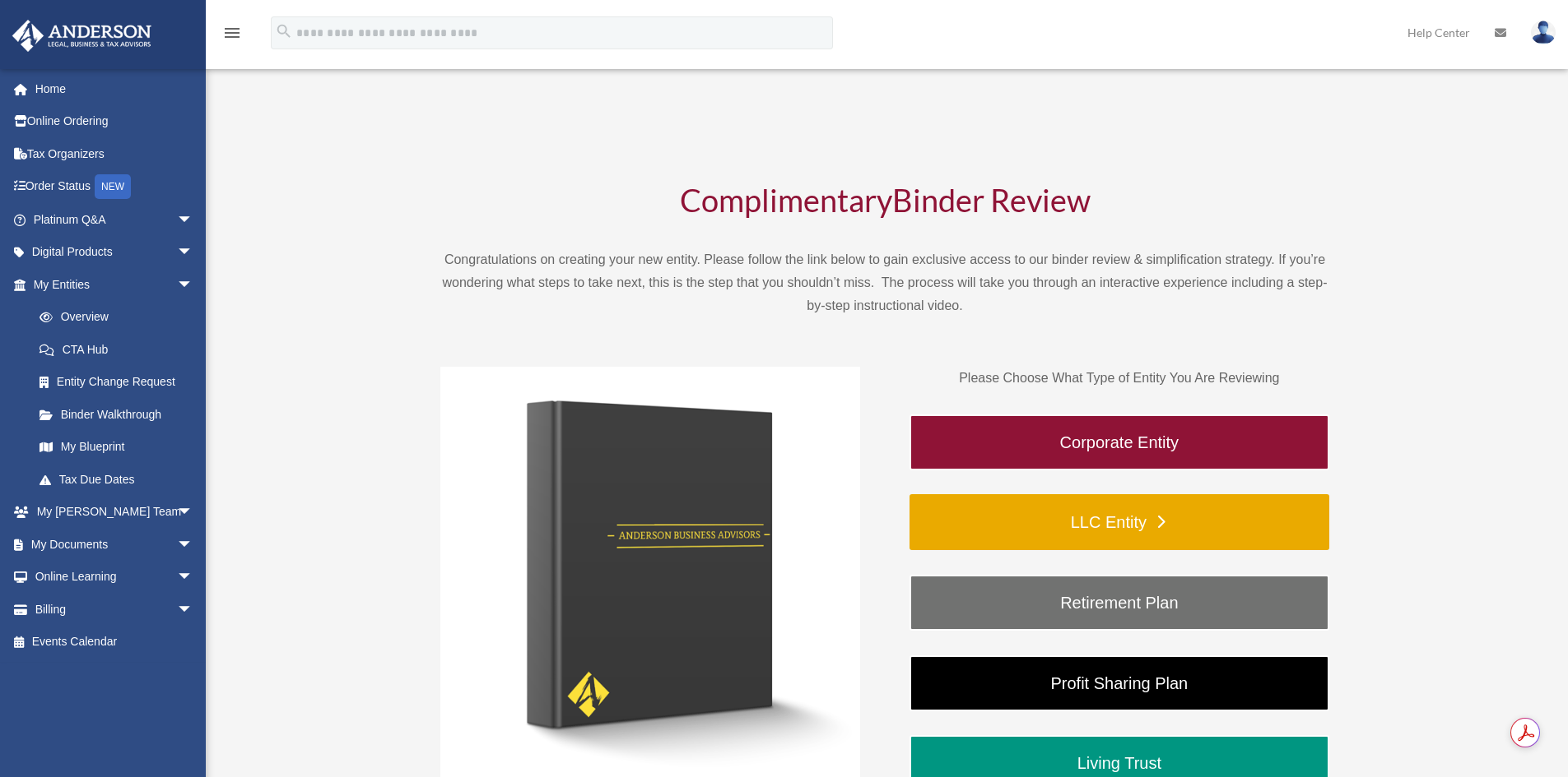
click at [1151, 520] on link "LLC Entity" at bounding box center [1120, 522] width 420 height 56
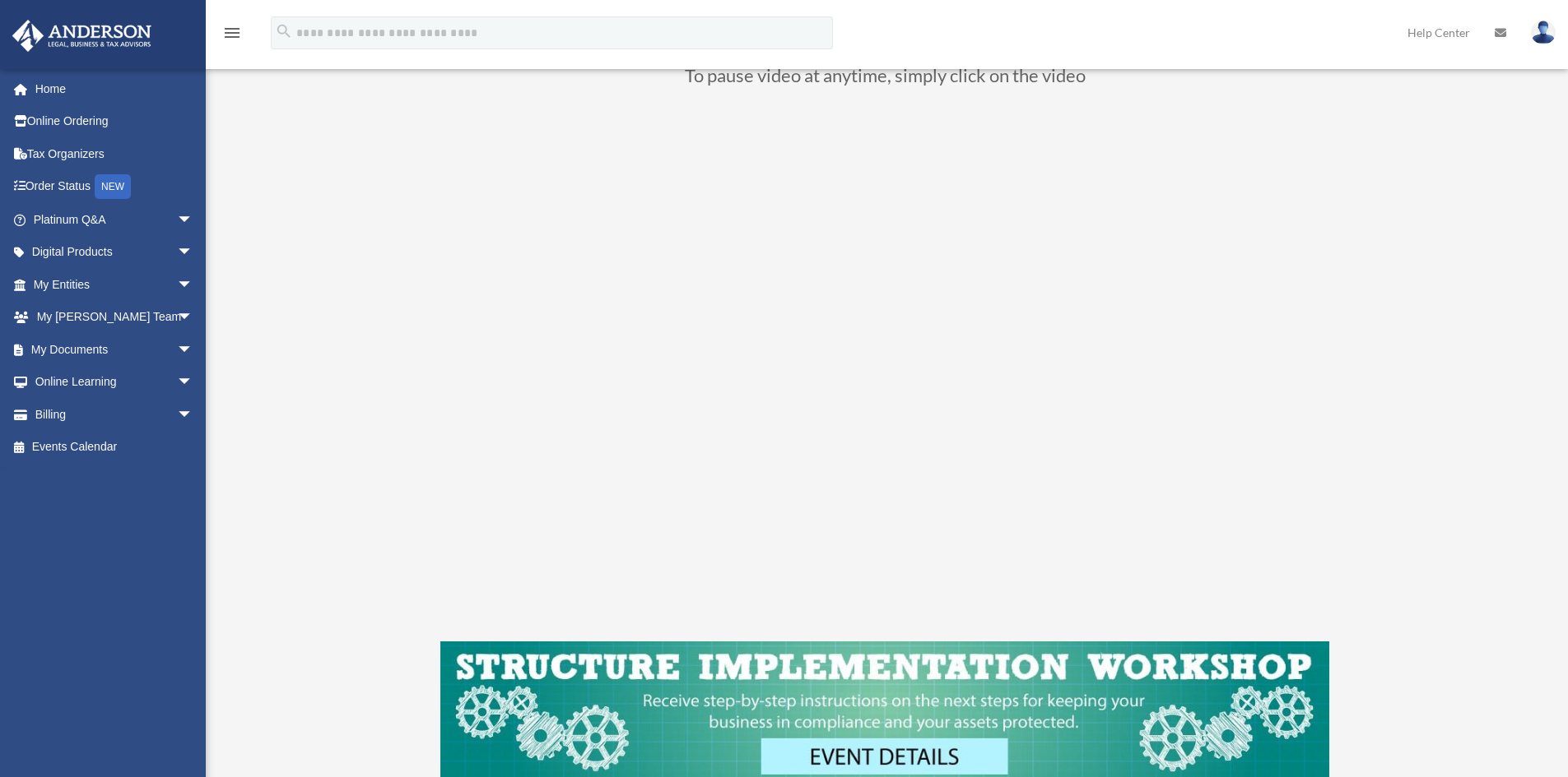
scroll to position [247, 0]
